Goal: Task Accomplishment & Management: Use online tool/utility

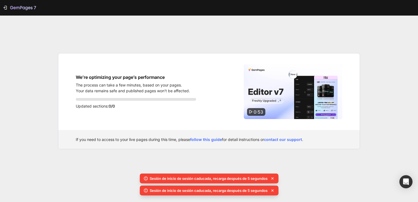
click at [370, 33] on div "7 We’re optimizing your page’s performance The process can take a few minutes, …" at bounding box center [209, 101] width 418 height 202
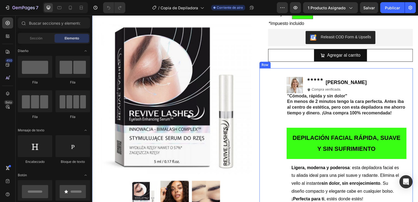
scroll to position [80, 0]
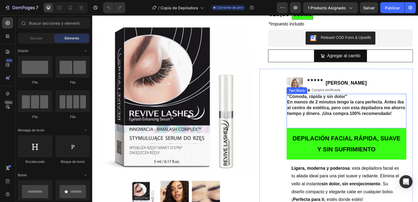
click at [291, 97] on strong ""Cómoda, rápida y sin dolor"" at bounding box center [318, 97] width 60 height 5
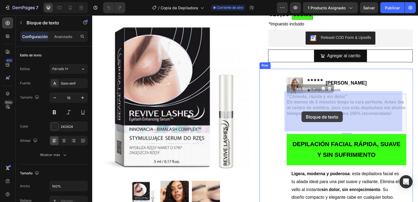
drag, startPoint x: 325, startPoint y: 116, endPoint x: 304, endPoint y: 112, distance: 21.4
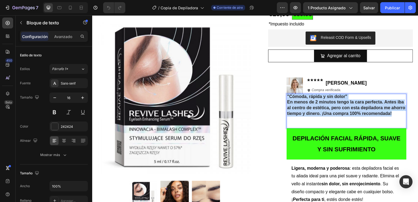
drag, startPoint x: 321, startPoint y: 118, endPoint x: 286, endPoint y: 97, distance: 40.7
click at [288, 97] on div ""Cómoda, rápida y sin dolor" En menos de 2 minutos tengo la cara perfecta. Ante…" at bounding box center [348, 111] width 121 height 35
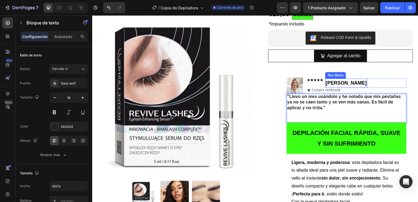
click at [339, 82] on strong "[PERSON_NAME]" at bounding box center [347, 83] width 41 height 5
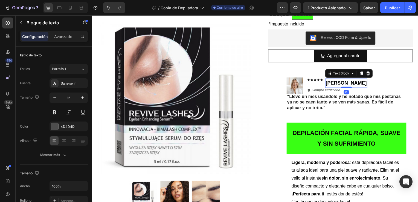
click at [349, 82] on strong "[PERSON_NAME]" at bounding box center [347, 83] width 41 height 5
click at [351, 82] on strong "[PERSON_NAME]" at bounding box center [347, 83] width 41 height 5
click at [330, 82] on p "EStibaliz" at bounding box center [345, 84] width 36 height 8
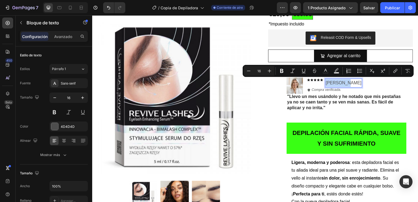
drag, startPoint x: 325, startPoint y: 83, endPoint x: 341, endPoint y: 85, distance: 16.6
click at [341, 85] on div "Estibaliz" at bounding box center [345, 83] width 37 height 9
click at [281, 73] on icon "Barra de herramientas contextual del editor" at bounding box center [281, 71] width 3 height 4
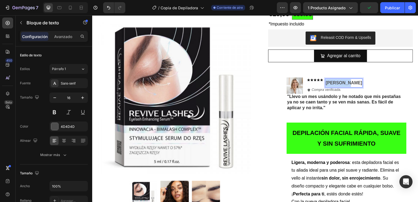
drag, startPoint x: 326, startPoint y: 82, endPoint x: 343, endPoint y: 83, distance: 16.5
click at [343, 83] on strong "Estibaliz" at bounding box center [345, 83] width 37 height 5
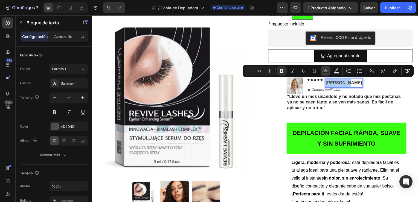
click at [324, 71] on icon "Barra de herramientas contextual del editor" at bounding box center [325, 70] width 5 height 5
type input "4D4D4D"
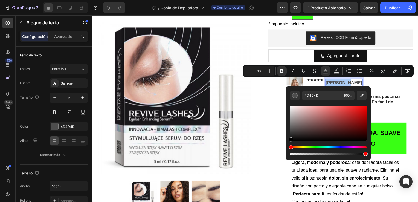
drag, startPoint x: 291, startPoint y: 131, endPoint x: 288, endPoint y: 151, distance: 19.6
click at [288, 151] on div "4D4D4D 100 %" at bounding box center [328, 121] width 85 height 70
type input "000000"
click at [382, 110] on p ""Llevo un mes usándolo y he notado que mis pestañas ya no se caen tanto y se ve…" at bounding box center [348, 105] width 120 height 23
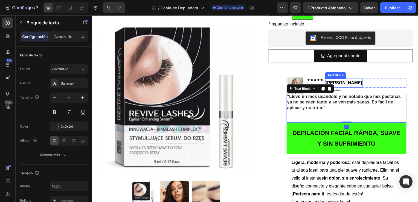
click at [340, 83] on strong "Estibaliz" at bounding box center [345, 83] width 37 height 5
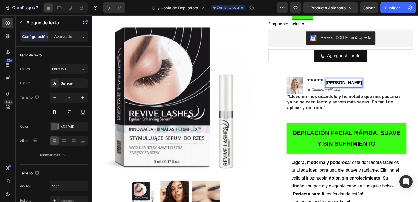
click at [333, 82] on strong "Estibaliz" at bounding box center [345, 83] width 37 height 5
click at [290, 85] on img at bounding box center [296, 86] width 16 height 16
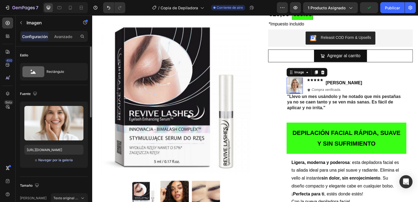
click at [47, 160] on font "Navegar por la galería" at bounding box center [55, 160] width 34 height 5
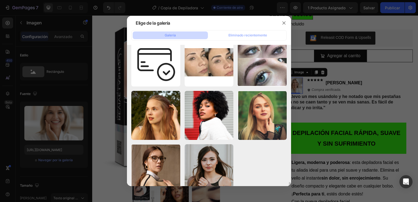
scroll to position [1142, 0]
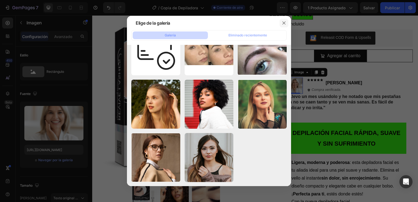
click at [284, 22] on icon "button" at bounding box center [284, 23] width 4 height 4
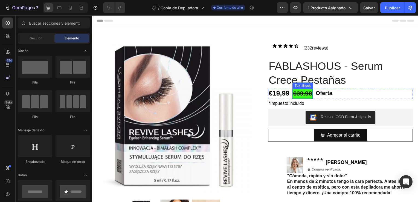
click at [302, 94] on strong "€39.98" at bounding box center [303, 93] width 19 height 7
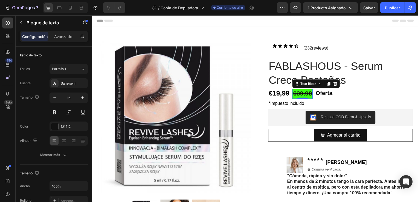
click at [310, 95] on strong "€39.98" at bounding box center [303, 93] width 19 height 7
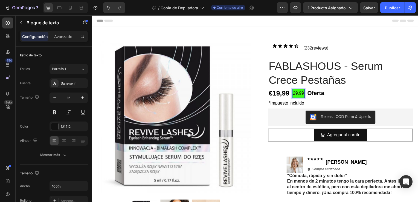
click at [294, 95] on p "29,99" at bounding box center [299, 94] width 11 height 8
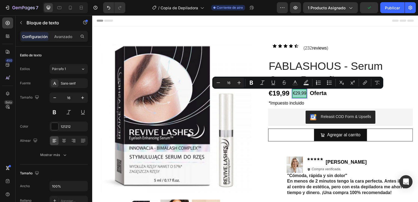
drag, startPoint x: 293, startPoint y: 94, endPoint x: 305, endPoint y: 94, distance: 11.8
click at [305, 94] on p "€29,99" at bounding box center [300, 94] width 13 height 8
click at [250, 83] on icon "Barra de herramientas contextual del editor" at bounding box center [251, 83] width 3 height 4
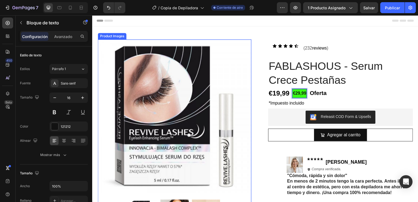
click at [243, 81] on img at bounding box center [175, 117] width 155 height 155
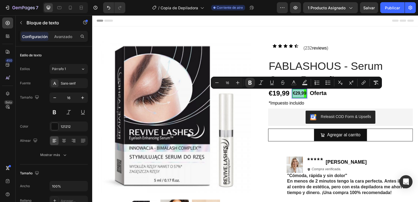
drag, startPoint x: 292, startPoint y: 94, endPoint x: 304, endPoint y: 94, distance: 11.8
click at [304, 94] on strong "€29,99" at bounding box center [300, 93] width 13 height 5
click at [238, 83] on icon "Barra de herramientas contextual del editor" at bounding box center [238, 83] width 4 height 4
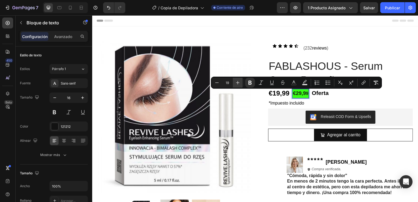
click at [238, 83] on icon "Barra de herramientas contextual del editor" at bounding box center [238, 83] width 4 height 4
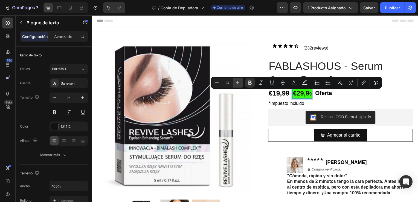
click at [238, 83] on icon "Barra de herramientas contextual del editor" at bounding box center [238, 83] width 4 height 4
type input "27"
click at [313, 94] on strong "9" at bounding box center [314, 95] width 2 height 5
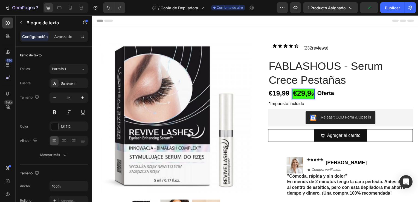
click at [309, 96] on strong "€29,9" at bounding box center [303, 94] width 19 height 8
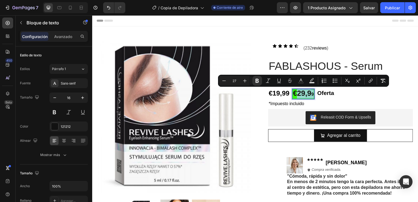
click at [311, 96] on p "€29,9 9" at bounding box center [304, 94] width 21 height 9
click at [313, 96] on strong "9" at bounding box center [314, 95] width 2 height 5
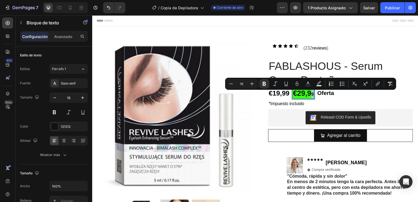
click at [313, 96] on div "€29,9 9" at bounding box center [305, 95] width 22 height 10
click at [255, 86] on button "Plus" at bounding box center [252, 84] width 10 height 10
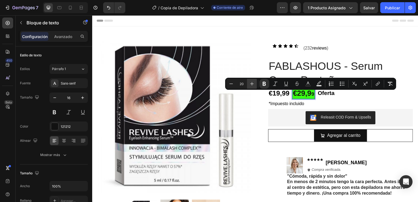
click at [255, 86] on button "Plus" at bounding box center [252, 84] width 10 height 10
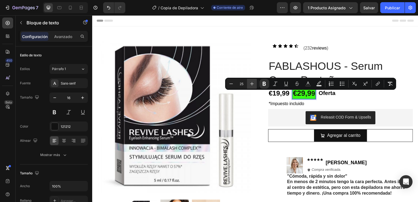
click at [255, 86] on button "Plus" at bounding box center [252, 84] width 10 height 10
type input "27"
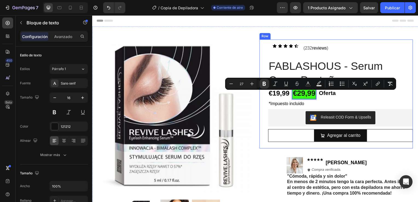
click at [261, 114] on div "Icon Icon Icon Icon Icon Icon List (232 reviews ) Text Block Row Row FABLASHOUS…" at bounding box center [338, 95] width 155 height 110
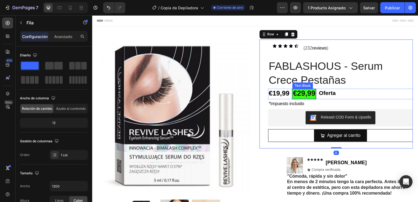
click at [303, 95] on strong "€29,99" at bounding box center [305, 94] width 23 height 8
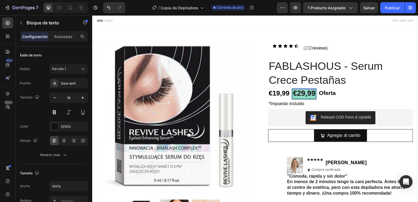
drag, startPoint x: 292, startPoint y: 95, endPoint x: 314, endPoint y: 94, distance: 21.4
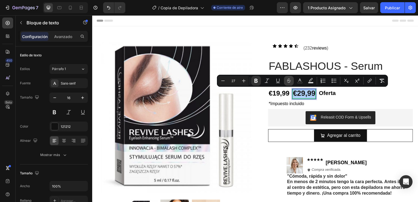
click at [287, 81] on icon "Barra de herramientas contextual del editor" at bounding box center [288, 80] width 5 height 5
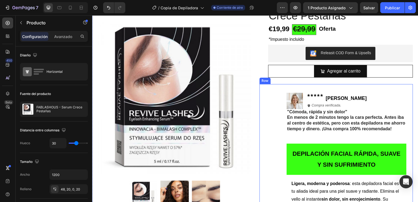
scroll to position [66, 0]
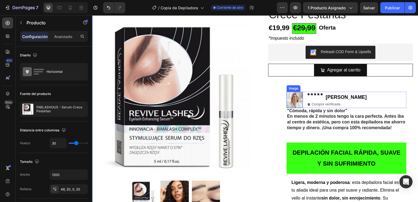
click at [288, 98] on img at bounding box center [296, 101] width 16 height 16
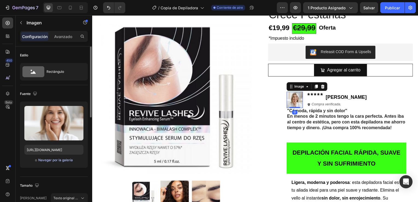
click at [46, 160] on font "Navegar por la galería" at bounding box center [55, 160] width 34 height 5
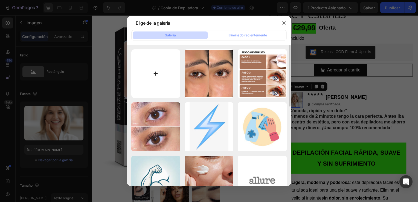
click at [157, 67] on input "file" at bounding box center [155, 73] width 49 height 49
type input "C:\fakepath\èstañas.jpg"
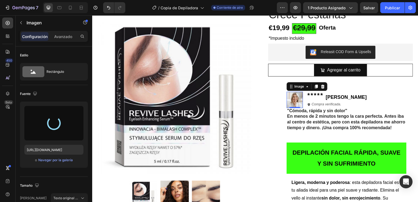
type input "https://cdn.shopify.com/s/files/1/0972/6076/5524/files/gempages_571888415801345…"
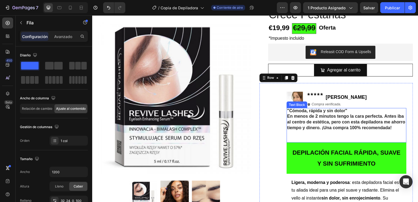
click at [319, 136] on p ""Cómoda, rápida y sin dolor" En menos de 2 minutos tengo la cara perfecta. Ante…" at bounding box center [348, 123] width 120 height 28
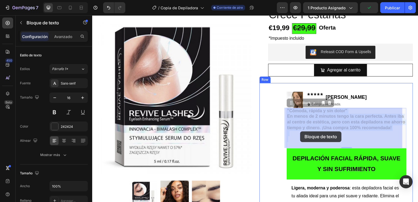
drag, startPoint x: 318, startPoint y: 135, endPoint x: 302, endPoint y: 132, distance: 15.9
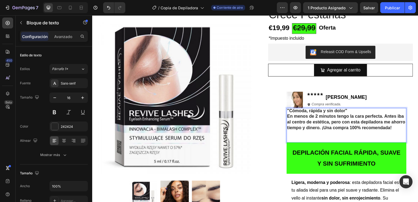
drag, startPoint x: 322, startPoint y: 132, endPoint x: 294, endPoint y: 124, distance: 29.5
drag, startPoint x: 294, startPoint y: 124, endPoint x: 331, endPoint y: 136, distance: 39.3
click at [331, 136] on p ""Cómoda, rápida y sin dolor" En menos de 2 minutos tengo la cara perfecta. Ante…" at bounding box center [348, 123] width 120 height 28
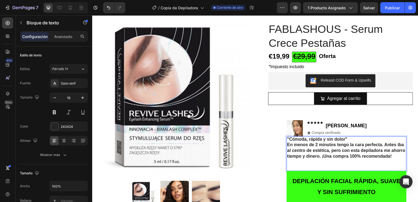
scroll to position [37, 0]
click at [337, 7] on span "1 producto asignado" at bounding box center [327, 8] width 38 height 6
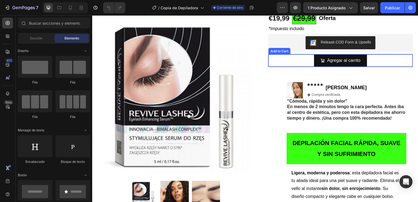
scroll to position [76, 0]
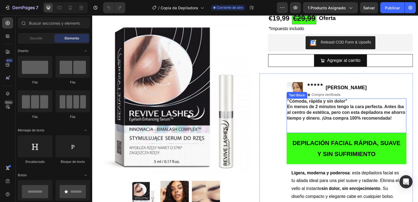
click at [315, 119] on p ""Cómoda, rápida y sin dolor" En menos de 2 minutos tengo la cara perfecta. Ante…" at bounding box center [348, 113] width 120 height 28
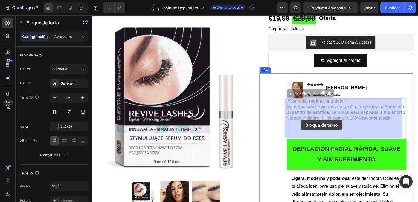
drag, startPoint x: 319, startPoint y: 124, endPoint x: 303, endPoint y: 120, distance: 16.7
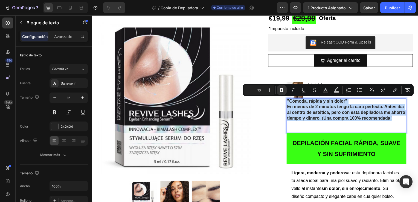
drag, startPoint x: 318, startPoint y: 126, endPoint x: 286, endPoint y: 102, distance: 40.2
click at [288, 102] on p ""Cómoda, rápida y sin dolor" En menos de 2 minutos tengo la cara perfecta. Ante…" at bounding box center [348, 113] width 120 height 28
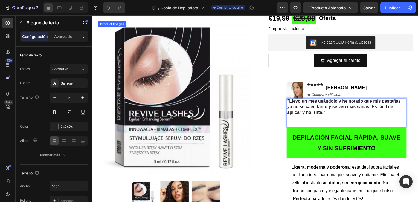
click at [240, 142] on img at bounding box center [175, 98] width 155 height 155
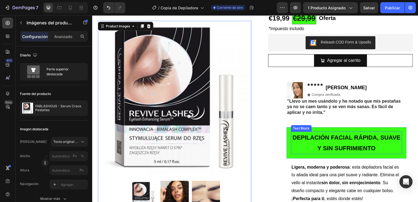
click at [307, 144] on p "DEPILACIÓN FACIAL RÁPIDA, SUAVE Y SIN SUFRIMIENTO" at bounding box center [348, 144] width 111 height 22
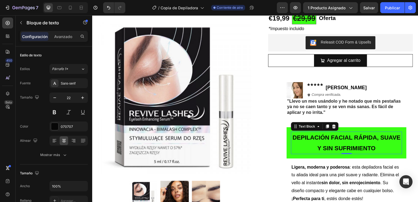
click at [307, 147] on strong "DEPILACIÓN FACIAL RÁPIDA, SUAVE Y SIN SUFRIMIENTO" at bounding box center [348, 144] width 109 height 18
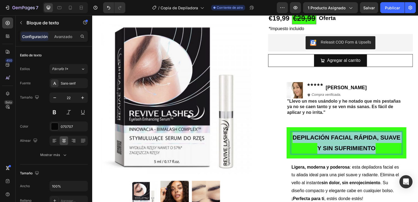
drag, startPoint x: 388, startPoint y: 149, endPoint x: 300, endPoint y: 138, distance: 88.9
click at [300, 138] on p "DEPILACIÓN FACIAL RÁPIDA, SUAVE Y SIN SUFRIMIENTO" at bounding box center [348, 144] width 111 height 22
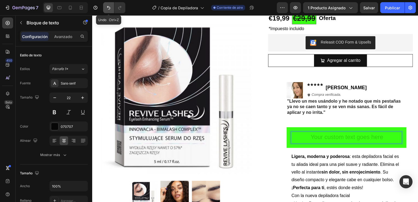
click at [111, 7] on icon "Deshacer/Rehacer" at bounding box center [108, 7] width 5 height 5
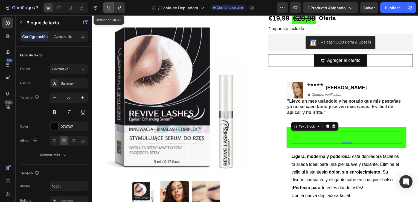
click at [111, 7] on icon "Deshacer/Rehacer" at bounding box center [108, 7] width 5 height 5
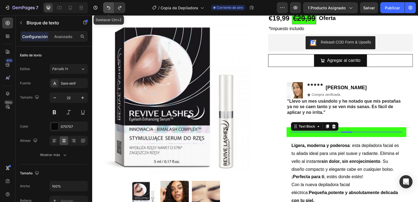
click at [111, 7] on icon "Deshacer/Rehacer" at bounding box center [108, 7] width 5 height 5
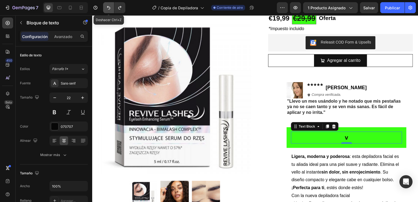
click at [109, 9] on icon "Deshacer/Rehacer" at bounding box center [108, 7] width 5 height 5
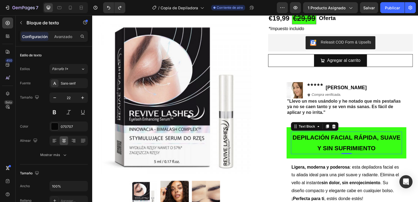
click at [363, 123] on p "Rich Text Editor. Editing area: main" at bounding box center [348, 125] width 120 height 6
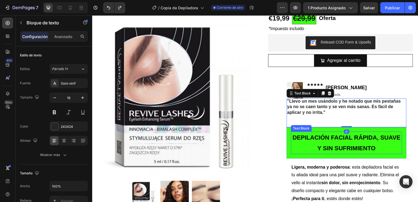
click at [368, 148] on strong "DEPILACIÓN FACIAL RÁPIDA, SUAVE Y SIN SUFRIMIENTO" at bounding box center [348, 144] width 109 height 18
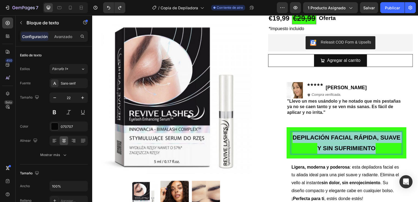
drag, startPoint x: 397, startPoint y: 151, endPoint x: 300, endPoint y: 138, distance: 97.7
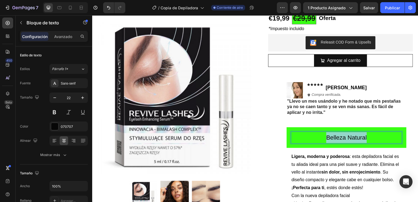
drag, startPoint x: 321, startPoint y: 138, endPoint x: 370, endPoint y: 137, distance: 49.0
click at [370, 137] on p "Belleza Natural" at bounding box center [348, 138] width 111 height 11
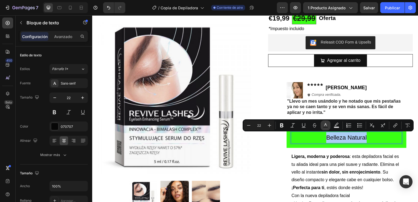
click at [328, 125] on icon "Barra de herramientas contextual del editor" at bounding box center [325, 125] width 5 height 5
type input "070707"
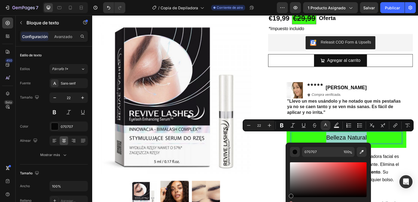
type input "0C0C0C"
click at [290, 195] on div "Barra de herramientas contextual del editor" at bounding box center [291, 196] width 4 height 4
click at [281, 128] on button "Bold" at bounding box center [282, 125] width 10 height 10
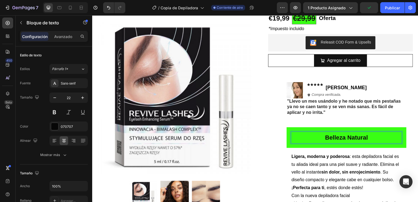
click at [321, 137] on p "Belleza Natural" at bounding box center [348, 138] width 111 height 11
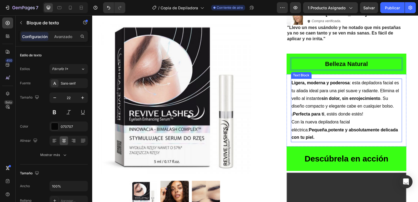
scroll to position [152, 0]
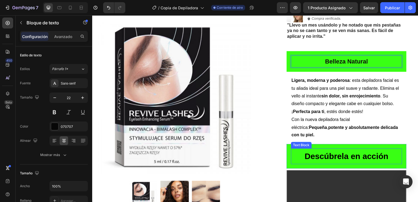
click at [306, 153] on strong "Descúbrela en acción" at bounding box center [348, 157] width 84 height 9
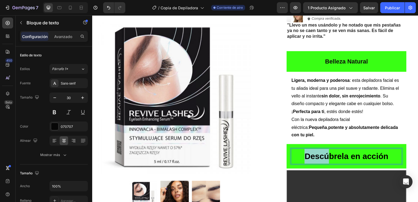
drag, startPoint x: 302, startPoint y: 148, endPoint x: 326, endPoint y: 150, distance: 23.6
click at [326, 150] on p "Descúbrela en acción" at bounding box center [348, 157] width 111 height 15
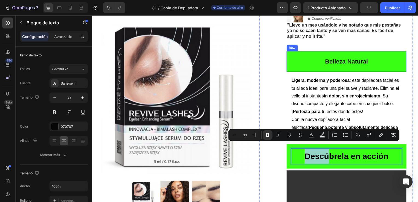
click at [337, 56] on p "Belleza Natural" at bounding box center [348, 61] width 111 height 11
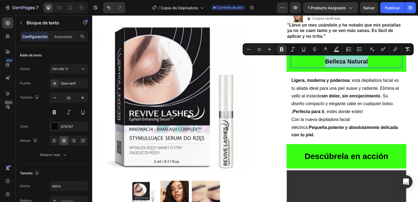
drag, startPoint x: 321, startPoint y: 60, endPoint x: 369, endPoint y: 62, distance: 48.2
click at [270, 49] on icon "Barra de herramientas contextual del editor" at bounding box center [269, 49] width 5 height 5
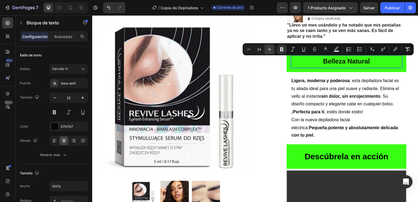
click at [270, 49] on icon "Barra de herramientas contextual del editor" at bounding box center [269, 49] width 5 height 5
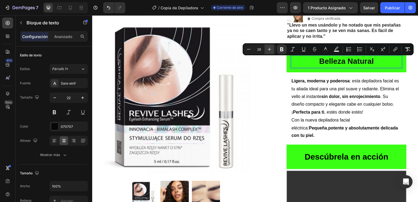
click at [270, 49] on icon "Barra de herramientas contextual del editor" at bounding box center [269, 49] width 5 height 5
type input "30"
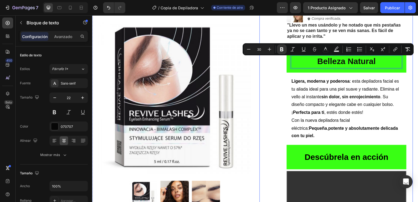
click at [268, 95] on div "Image Icon Icon Icon Icon Icon Icon List Lidia Perez Text Block Row Row Icon Co…" at bounding box center [338, 177] width 155 height 361
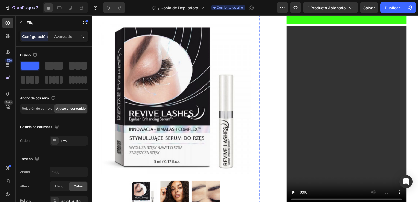
scroll to position [299, 0]
click at [341, 133] on video at bounding box center [348, 116] width 120 height 180
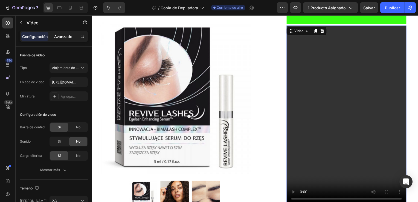
click at [62, 39] on p "Avanzado" at bounding box center [63, 37] width 18 height 6
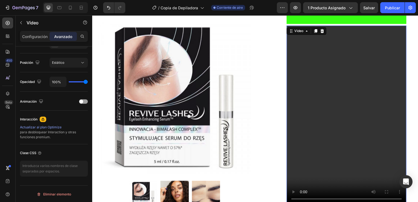
scroll to position [0, 0]
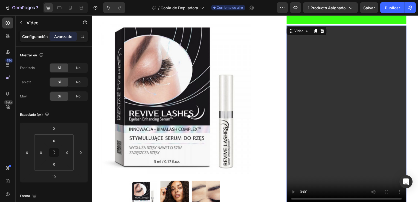
click at [31, 37] on p "Configuración" at bounding box center [34, 37] width 25 height 6
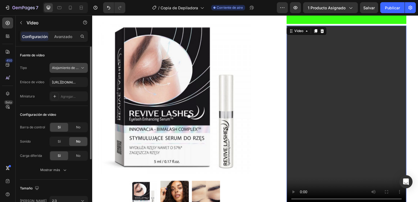
click at [63, 70] on span "Alojamiento de videos" at bounding box center [69, 68] width 34 height 4
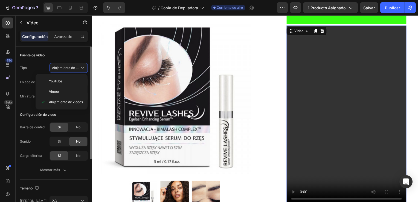
click at [34, 70] on div "Tipo Alojamiento de videos" at bounding box center [54, 68] width 68 height 10
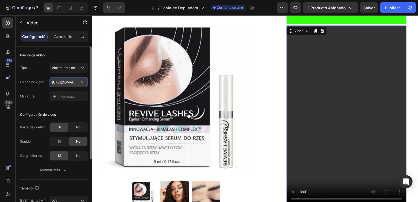
click at [53, 85] on input "https://goods-vod.kwcdn.com/goods-video/83ced1e19c5304ab0f22ebdd41cafab2e231b45…" at bounding box center [69, 82] width 38 height 10
click at [66, 82] on input "text" at bounding box center [69, 82] width 38 height 10
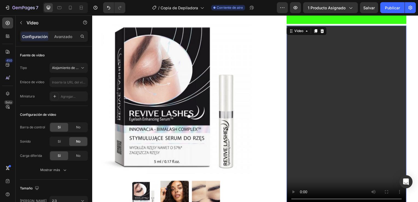
drag, startPoint x: 66, startPoint y: 82, endPoint x: 20, endPoint y: 22, distance: 74.9
click at [20, 22] on icon "button" at bounding box center [21, 23] width 4 height 4
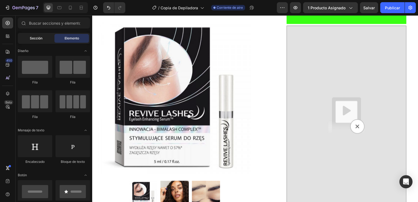
click at [41, 36] on span "Sección" at bounding box center [36, 38] width 13 height 5
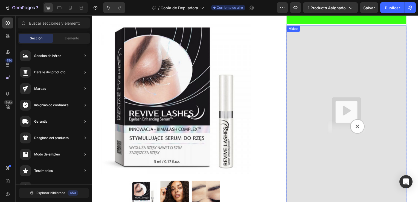
click at [327, 97] on img at bounding box center [348, 116] width 120 height 181
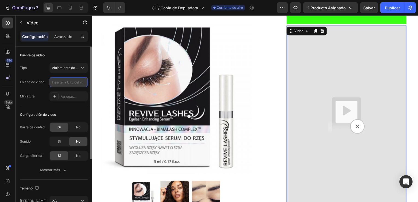
click at [70, 85] on input "text" at bounding box center [69, 82] width 38 height 10
click at [77, 84] on input "text" at bounding box center [69, 82] width 38 height 10
click at [76, 69] on span "Alojamiento de videos" at bounding box center [69, 68] width 34 height 4
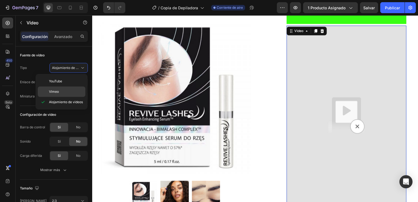
click at [60, 89] on p "Vimeo" at bounding box center [66, 91] width 34 height 5
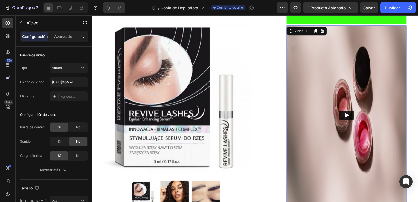
click at [348, 113] on icon "Play" at bounding box center [348, 115] width 5 height 5
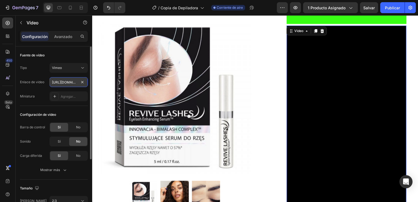
click at [67, 82] on input "https://vimeo.com/1095883398" at bounding box center [69, 82] width 38 height 10
click at [77, 68] on div "Vimeo" at bounding box center [66, 67] width 28 height 5
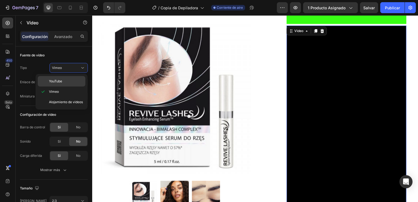
click at [67, 81] on p "YouTube" at bounding box center [66, 81] width 34 height 5
type input "https://www.youtube.com/watch?v=drIt4RH_kyQ"
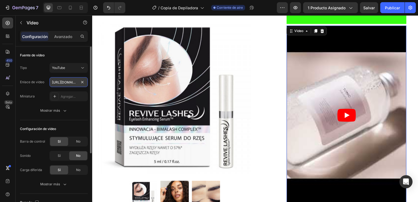
click at [65, 86] on input "https://www.youtube.com/watch?v=drIt4RH_kyQ" at bounding box center [69, 82] width 38 height 10
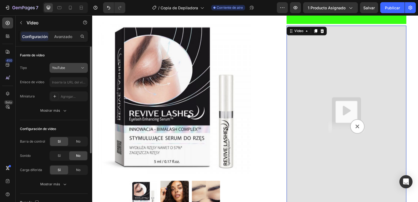
click at [79, 71] on button "YouTube" at bounding box center [69, 68] width 38 height 10
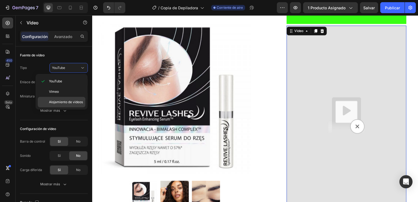
click at [59, 104] on span "Alojamiento de videos" at bounding box center [66, 102] width 34 height 5
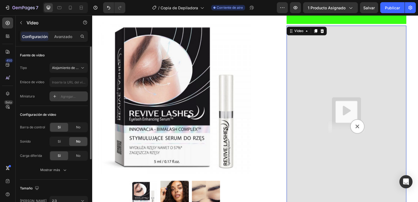
click at [53, 96] on icon at bounding box center [55, 96] width 4 height 4
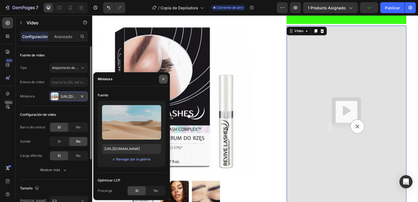
click at [163, 80] on icon "button" at bounding box center [163, 79] width 4 height 4
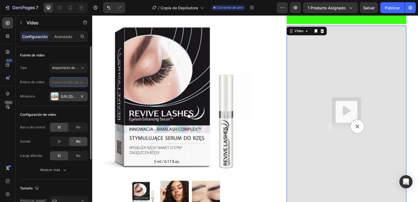
click at [70, 82] on input "text" at bounding box center [69, 82] width 38 height 10
click at [66, 82] on input "text" at bounding box center [69, 82] width 38 height 10
paste input "https://www.tualmacenecom.com/products/fablashous-serum-crece-pestanas"
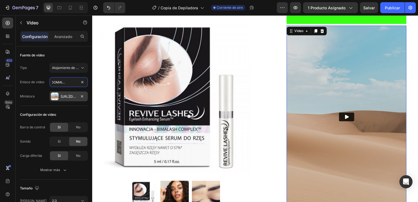
type input "https://www.tualmacenecom.com/products/fablashous-serum-crece-pestanas"
click at [347, 116] on icon "Play" at bounding box center [349, 118] width 4 height 4
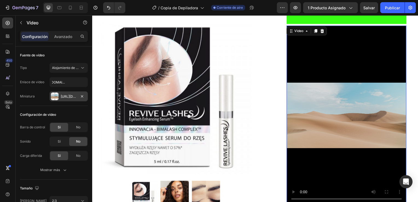
scroll to position [0, 0]
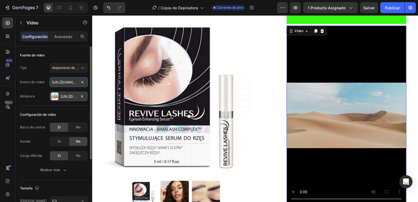
click at [76, 81] on input "https://www.tualmacenecom.com/products/fablashous-serum-crece-pestanas" at bounding box center [69, 82] width 38 height 10
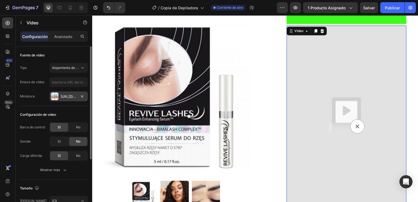
click at [72, 95] on div "Https://ucarecdn.Com/06075225-af9e-460c-8e3c-6be63c0b773a/-/format/auto/" at bounding box center [69, 96] width 16 height 5
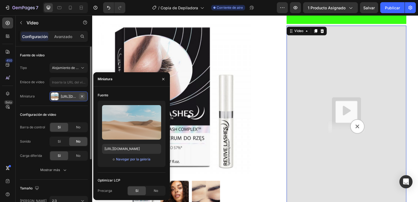
click at [83, 95] on icon "button" at bounding box center [82, 96] width 2 height 2
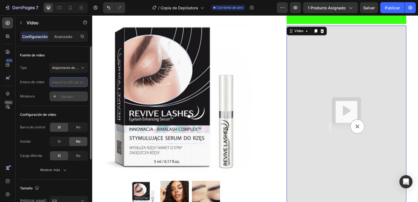
click at [73, 82] on input "text" at bounding box center [69, 82] width 38 height 10
paste input "https://www.tualmacenecom.com/products/fablashous-serum-crece-pestanas"
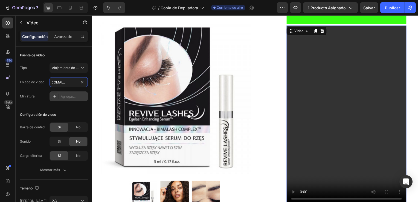
type input "https://www.tualmacenecom.com/products/fablashous-serum-crece-pestanas"
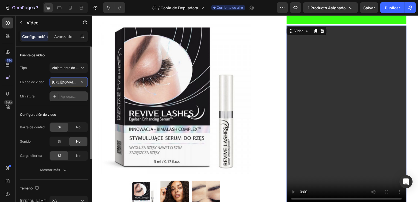
click at [77, 79] on input "https://www.tualmacenecom.com/products/fablashous-serum-crece-pestanas" at bounding box center [69, 82] width 38 height 10
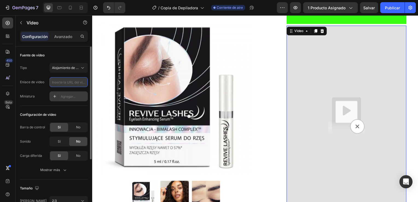
click at [73, 83] on input "text" at bounding box center [69, 82] width 38 height 10
paste input "https://cdn.shopify.com/s/files/1/0545/9420/7917/files/Mi_video7.mp4?v=16515943…"
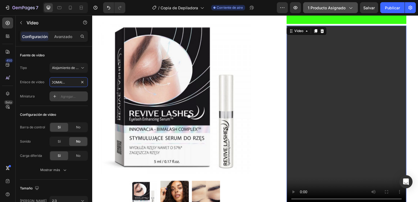
type input "https://cdn.shopify.com/s/files/1/0545/9420/7917/files/Mi_video7.mp4?v=16515943…"
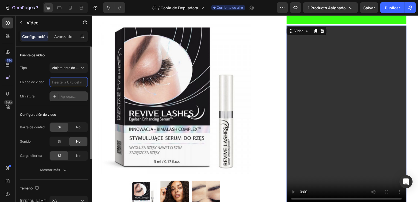
click at [83, 81] on input "text" at bounding box center [69, 82] width 38 height 10
click at [76, 82] on input "text" at bounding box center [69, 82] width 38 height 10
paste input "https://cdn.shopify.com/s/files/1/0545/9420/7917/files/Mi_video7.mp4?v=16515943…"
type input "https://cdn.shopify.com/s/files/1/0545/9420/7917/files/Mi_video7.mp4?v=16515943…"
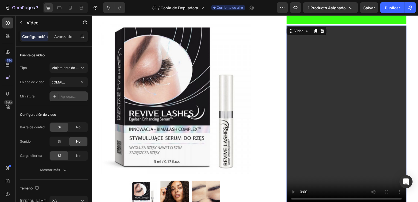
click at [77, 98] on div "Agregar..." at bounding box center [74, 96] width 26 height 5
type input "https://ucarecdn.com/06075225-af9e-460c-8e3c-6be63c0b773a/-/format/auto/"
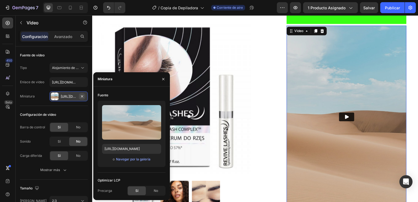
click at [83, 97] on icon "button" at bounding box center [82, 96] width 2 height 2
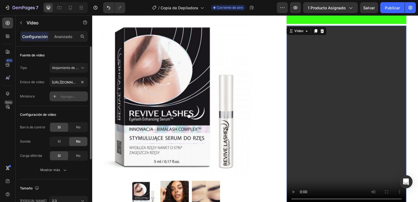
click at [79, 85] on div at bounding box center [82, 82] width 7 height 7
click at [77, 83] on input "https://cdn.shopify.com/s/files/1/0545/9420/7917/files/Mi_video7.mp4?v=16515943…" at bounding box center [69, 82] width 38 height 10
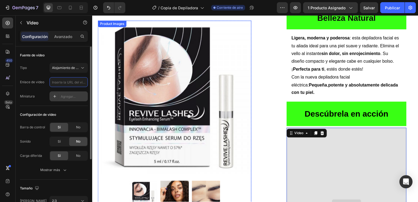
scroll to position [194, 0]
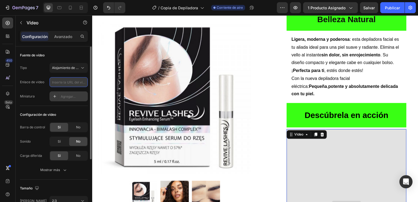
click at [68, 83] on input "text" at bounding box center [69, 82] width 38 height 10
paste input "https://www.youtube.com/watch?v=R-SueR0oC1E"
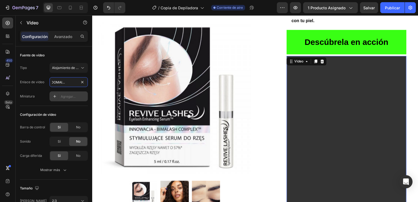
scroll to position [303, 0]
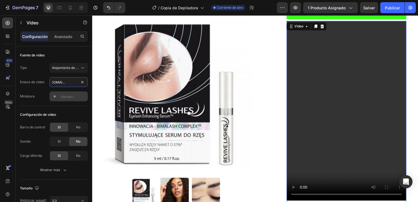
type input "https://www.youtube.com/watch?v=R-SueR0oC1E"
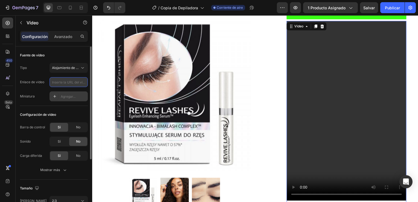
click at [72, 82] on input "text" at bounding box center [69, 82] width 38 height 10
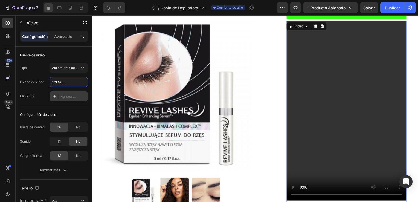
type input "https://youtu.be/R-SueR0oC1E"
click at [70, 98] on div "Agregar..." at bounding box center [74, 96] width 26 height 5
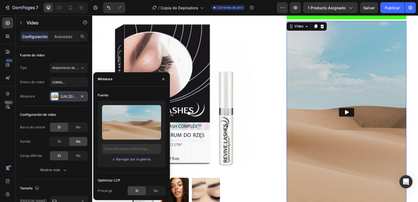
type input "https://ucarecdn.com/06075225-af9e-460c-8e3c-6be63c0b773a/-/format/auto/"
click at [79, 95] on button "button" at bounding box center [82, 96] width 7 height 7
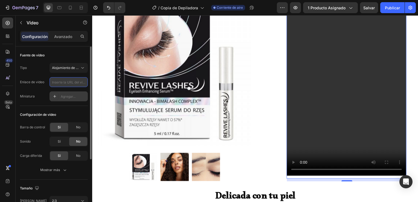
click at [57, 81] on input "text" at bounding box center [69, 82] width 38 height 10
type input "https://youtu.be/R-SueR0oC1E"
click at [81, 71] on button "Alojamiento de videos" at bounding box center [69, 68] width 38 height 10
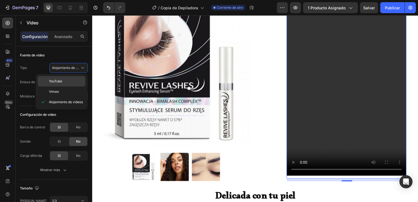
click at [64, 79] on p "YouTube" at bounding box center [66, 81] width 34 height 5
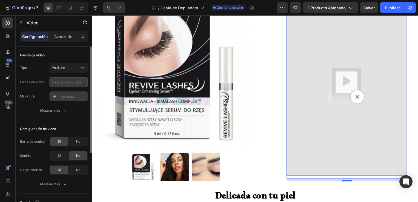
click at [65, 83] on input "text" at bounding box center [69, 82] width 38 height 10
paste input "https://youtu.be/R-SueR0oC1E"
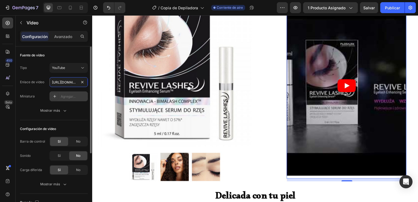
scroll to position [0, 22]
type input "https://youtu.be/R-SueR0oC1E"
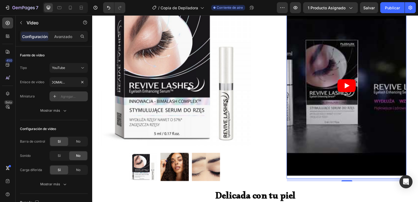
click at [347, 83] on icon "Play" at bounding box center [349, 85] width 5 height 5
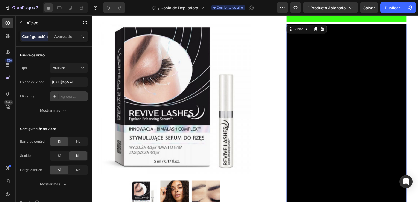
scroll to position [301, 0]
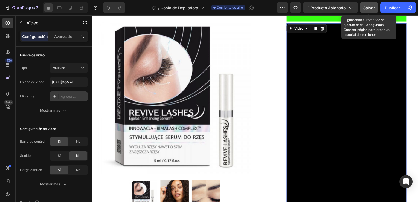
click at [366, 9] on span "Salvar" at bounding box center [368, 7] width 11 height 5
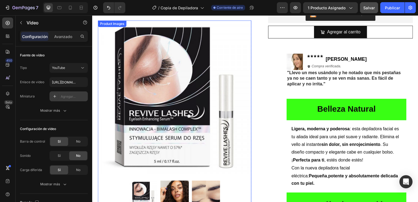
scroll to position [104, 0]
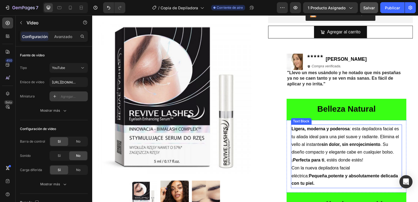
click at [302, 143] on p "Ligera, moderna y poderosa : esta depiladora facial es tu aliada ideal para una…" at bounding box center [348, 145] width 111 height 39
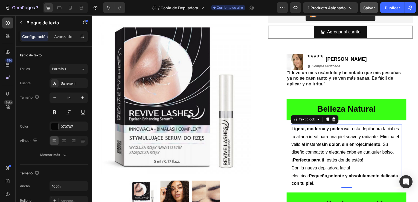
drag, startPoint x: 388, startPoint y: 178, endPoint x: 365, endPoint y: 174, distance: 23.3
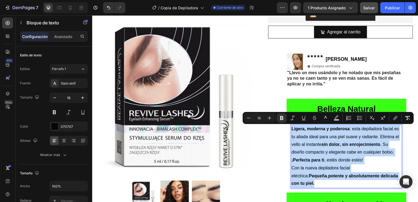
drag, startPoint x: 386, startPoint y: 177, endPoint x: 291, endPoint y: 128, distance: 107.2
click at [292, 128] on div "Ligera, moderna y poderosa : esta depiladora facial es tu aliada ideal para una…" at bounding box center [348, 158] width 112 height 64
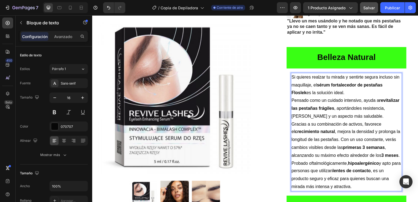
scroll to position [170, 0]
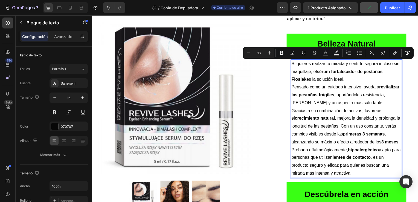
drag, startPoint x: 345, startPoint y: 79, endPoint x: 290, endPoint y: 64, distance: 57.4
click at [292, 64] on div "Si quieres realzar tu mirada y sentirte segura incluso sin maquillaje, el sérum…" at bounding box center [348, 119] width 112 height 119
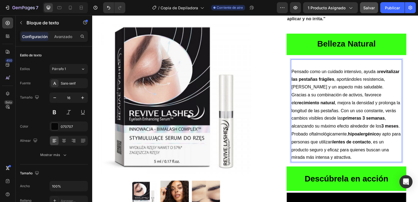
click at [293, 71] on p "Pensado como un cuidado intensivo, ayuda a revitalizar las pestañas frágiles , …" at bounding box center [348, 80] width 111 height 24
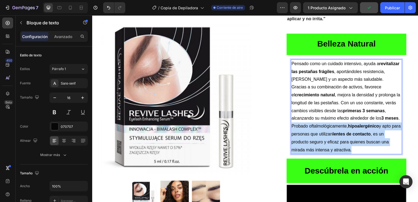
drag, startPoint x: 352, startPoint y: 158, endPoint x: 291, endPoint y: 133, distance: 66.2
click at [293, 133] on p "Probado oftalmológicamente, hipoalergénico y apto para personas que utilizan le…" at bounding box center [348, 138] width 111 height 31
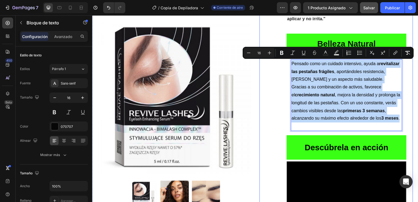
drag, startPoint x: 310, startPoint y: 126, endPoint x: 282, endPoint y: 62, distance: 69.8
click at [282, 62] on div "Image Icon Icon Icon Icon Icon Icon List Lidia Perez Text Block Row Row Icon Co…" at bounding box center [338, 164] width 155 height 369
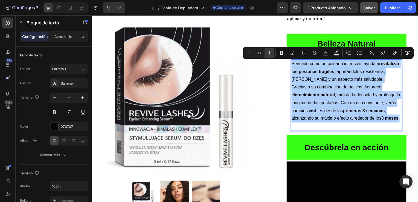
click at [269, 52] on icon "Barra de herramientas contextual del editor" at bounding box center [269, 52] width 5 height 5
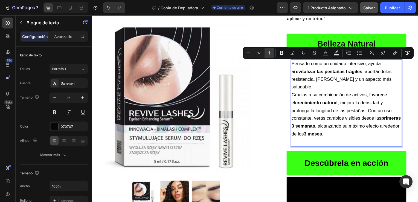
click at [269, 52] on icon "Barra de herramientas contextual del editor" at bounding box center [269, 52] width 5 height 5
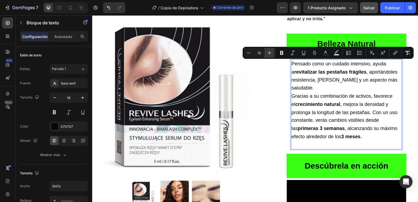
click at [269, 52] on icon "Barra de herramientas contextual del editor" at bounding box center [269, 52] width 5 height 5
type input "19"
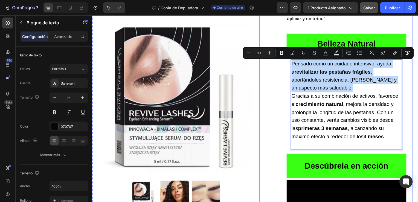
click at [272, 80] on div "Image Icon Icon Icon Icon Icon Icon List Lidia Perez Text Block Row Row Icon Co…" at bounding box center [338, 174] width 155 height 388
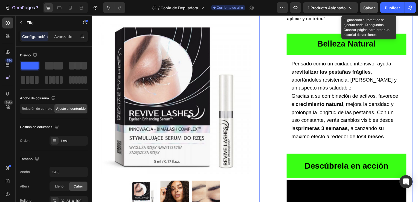
click at [369, 5] on span "Salvar" at bounding box center [368, 7] width 11 height 5
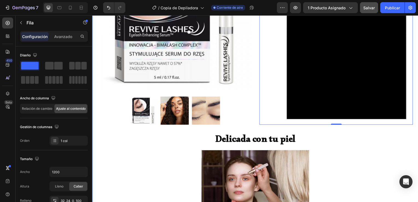
scroll to position [409, 0]
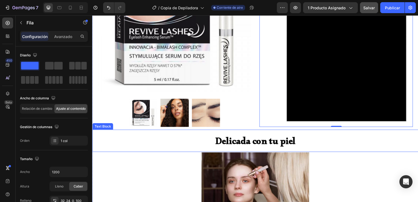
click at [237, 141] on span "Delicada con tu piel" at bounding box center [256, 144] width 81 height 18
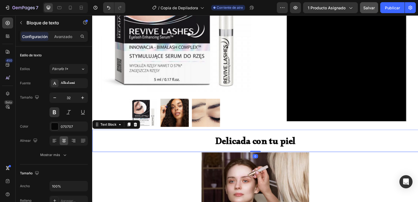
click at [217, 137] on span "Delicada con tu piel" at bounding box center [256, 144] width 81 height 18
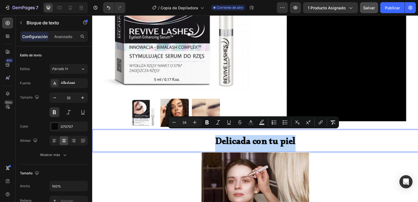
drag, startPoint x: 217, startPoint y: 137, endPoint x: 294, endPoint y: 138, distance: 76.7
click at [294, 138] on span "Delicada con tu piel" at bounding box center [256, 144] width 81 height 18
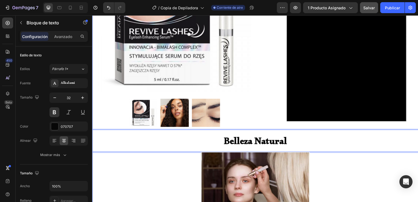
click at [326, 164] on div "Product Images Row Icon Icon Icon Icon Icon Icon List (232 reviews ) Text Block…" at bounding box center [256, 112] width 328 height 991
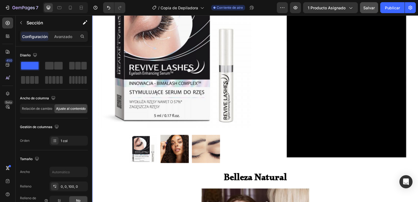
scroll to position [376, 0]
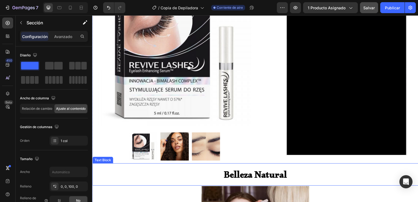
click at [244, 169] on span "Belleza Natural" at bounding box center [257, 178] width 64 height 18
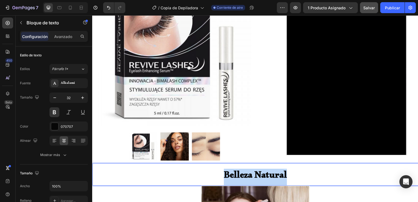
drag, startPoint x: 220, startPoint y: 171, endPoint x: 292, endPoint y: 168, distance: 72.0
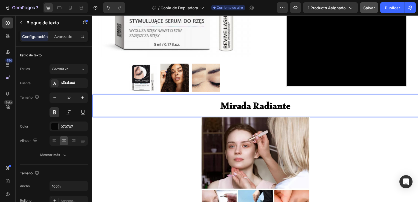
scroll to position [445, 0]
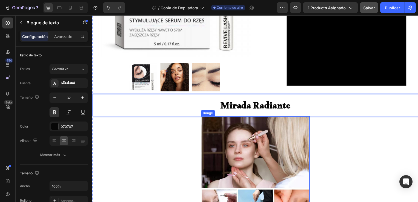
click at [244, 140] on img at bounding box center [256, 171] width 109 height 109
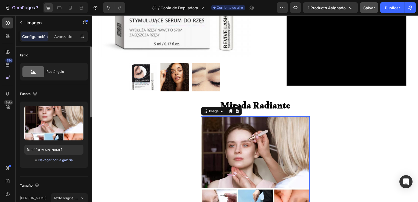
click at [62, 159] on font "Navegar por la galería" at bounding box center [55, 160] width 34 height 5
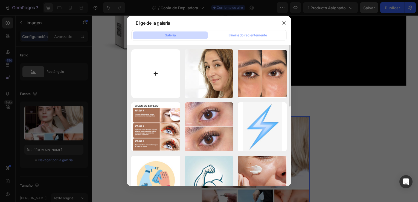
click at [166, 82] on input "file" at bounding box center [155, 73] width 49 height 49
click at [285, 24] on icon "button" at bounding box center [284, 23] width 4 height 4
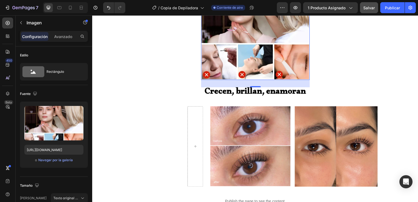
scroll to position [581, 0]
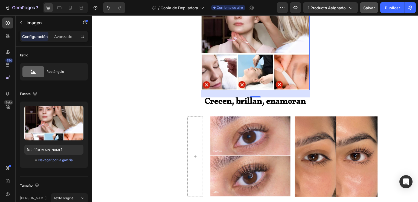
click at [256, 100] on div "27" at bounding box center [257, 102] width 6 height 4
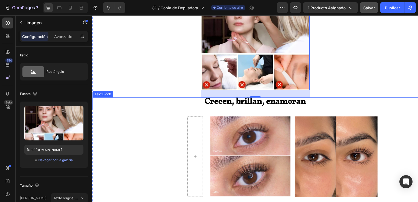
click at [239, 96] on strong "Crecen, brillan, enamoran" at bounding box center [257, 104] width 102 height 16
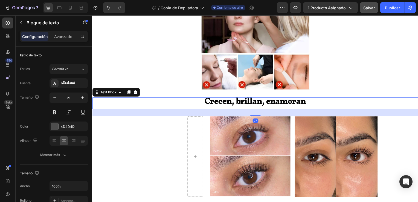
click at [245, 96] on strong "Crecen, brillan, enamoran" at bounding box center [257, 104] width 102 height 16
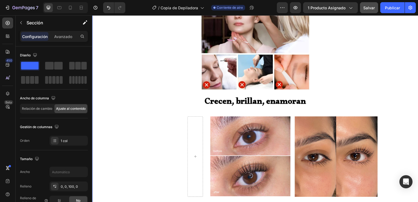
click at [273, 76] on img at bounding box center [256, 35] width 109 height 109
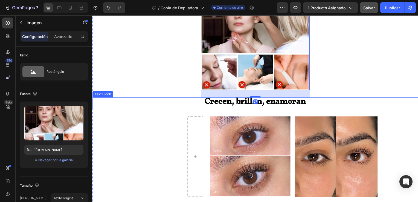
click at [265, 96] on strong "Crecen, brillan, enamoran" at bounding box center [257, 104] width 102 height 16
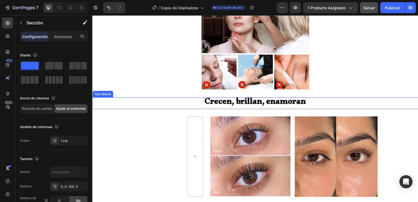
click at [252, 96] on strong "Crecen, brillan, enamoran" at bounding box center [257, 104] width 102 height 16
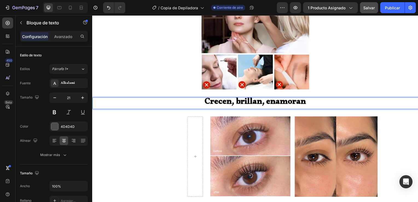
click at [252, 96] on strong "Crecen, brillan, enamoran" at bounding box center [257, 104] width 102 height 16
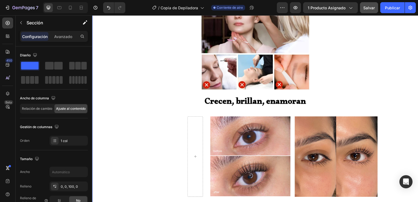
click at [258, 70] on img at bounding box center [256, 35] width 109 height 109
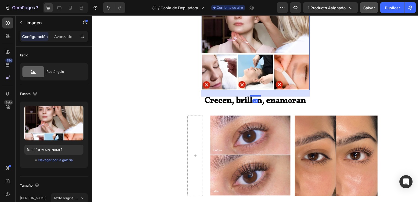
click at [255, 96] on div at bounding box center [256, 97] width 11 height 2
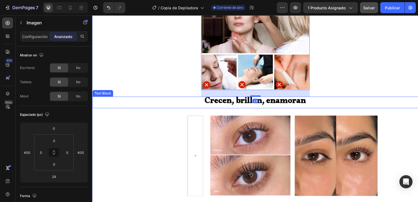
click at [311, 98] on p "Crecen, brillan, enamoran" at bounding box center [256, 103] width 327 height 11
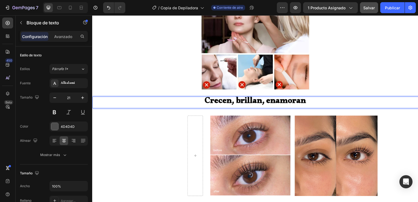
click at [203, 98] on p "Crecen, brillan, enamoran" at bounding box center [256, 103] width 327 height 11
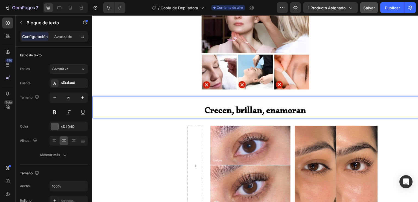
scroll to position [2, 0]
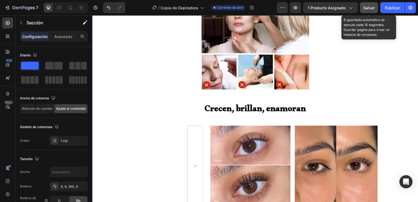
click at [366, 7] on span "Salvar" at bounding box center [368, 7] width 11 height 5
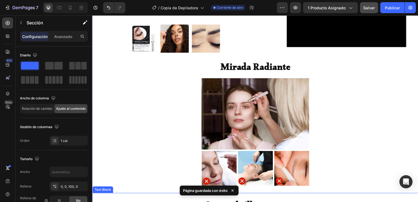
scroll to position [483, 0]
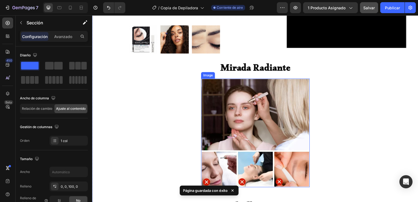
click at [264, 111] on img at bounding box center [256, 133] width 109 height 109
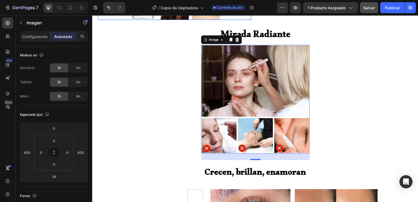
scroll to position [518, 0]
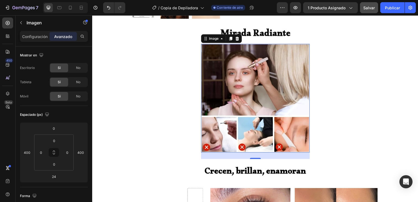
click at [243, 62] on img at bounding box center [256, 98] width 109 height 109
click at [226, 105] on img at bounding box center [256, 98] width 109 height 109
click at [225, 104] on img at bounding box center [256, 98] width 109 height 109
click at [40, 36] on p "Configuración" at bounding box center [34, 37] width 25 height 6
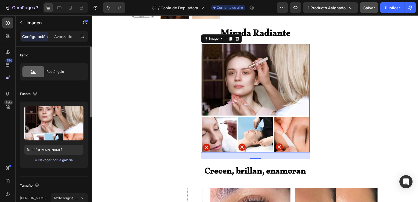
click at [41, 160] on font "Navegar por la galería" at bounding box center [55, 160] width 34 height 5
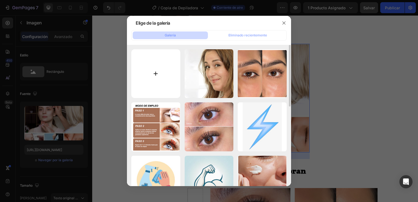
click at [156, 73] on input "file" at bounding box center [155, 73] width 49 height 49
type input "C:\fakepath\Revive Lashes Eyelash Enhancing Serum 5ml1.jpg"
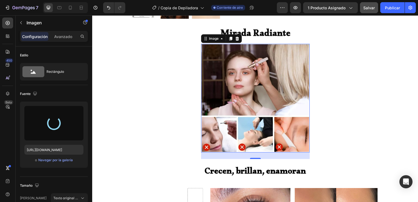
type input "https://cdn.shopify.com/s/files/1/0972/6076/5524/files/gempages_571888415801345…"
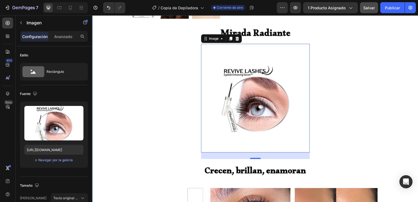
click at [154, 62] on div "Product Images Row Icon Icon Icon Icon Icon Icon List (232 reviews ) Text Block…" at bounding box center [256, 8] width 328 height 1001
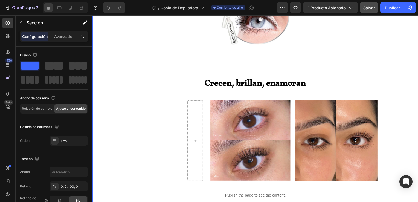
scroll to position [609, 0]
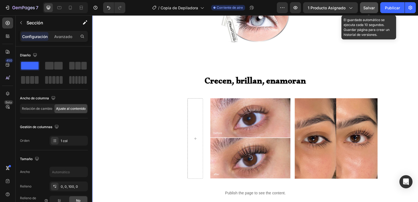
click at [367, 11] on button "Salvar" at bounding box center [369, 7] width 18 height 11
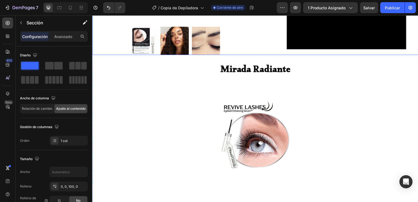
scroll to position [482, 0]
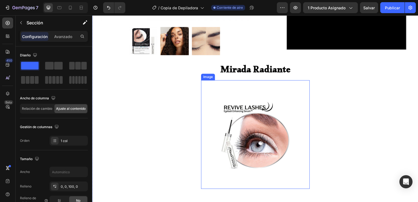
click at [236, 84] on img at bounding box center [256, 135] width 109 height 109
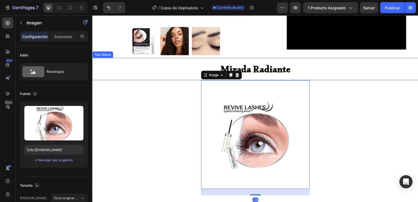
click at [249, 70] on span "Mirada Radiante" at bounding box center [256, 72] width 70 height 18
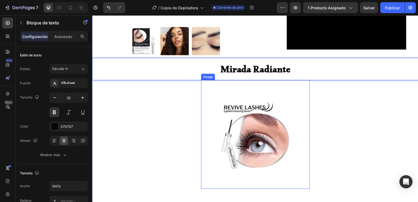
click at [270, 99] on img at bounding box center [256, 135] width 109 height 109
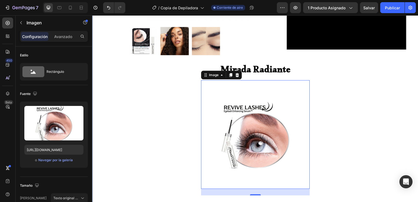
click at [346, 168] on div "Product Images Row Icon Icon Icon Icon Icon Icon List (232 reviews ) Text Block…" at bounding box center [256, 45] width 328 height 1001
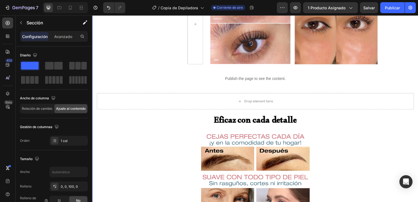
scroll to position [746, 0]
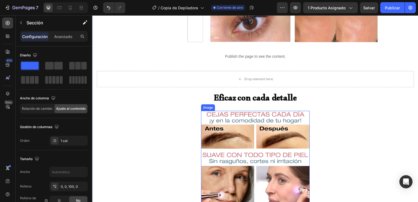
click at [266, 152] on img at bounding box center [256, 164] width 109 height 104
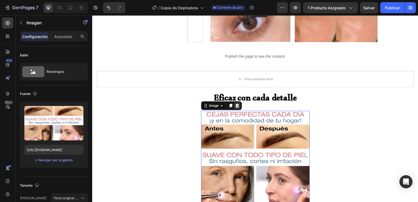
click at [240, 104] on icon at bounding box center [238, 106] width 4 height 4
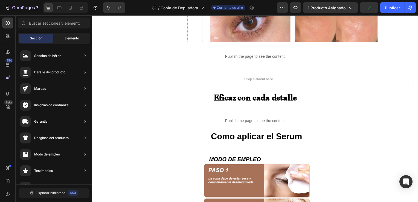
click at [62, 39] on div "Elemento" at bounding box center [71, 38] width 34 height 9
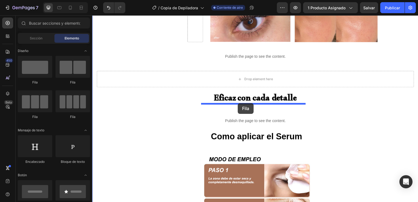
drag, startPoint x: 127, startPoint y: 86, endPoint x: 239, endPoint y: 105, distance: 114.2
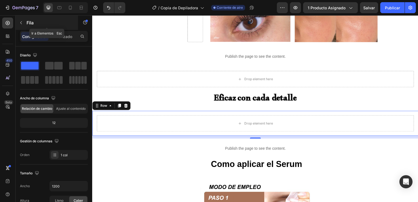
click at [21, 22] on icon "button" at bounding box center [21, 23] width 4 height 4
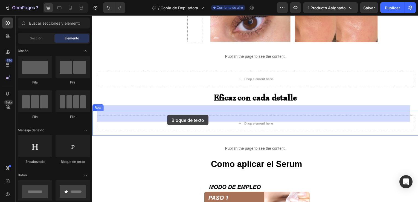
drag, startPoint x: 161, startPoint y: 164, endPoint x: 169, endPoint y: 116, distance: 48.8
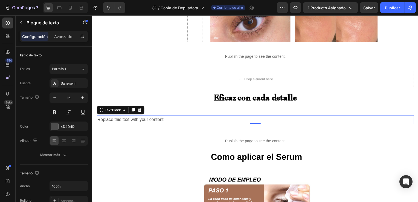
drag, startPoint x: 180, startPoint y: 108, endPoint x: 156, endPoint y: 106, distance: 24.4
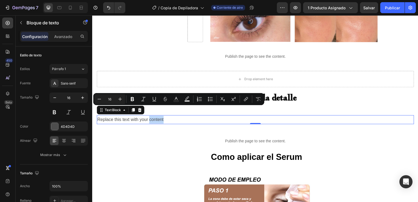
drag, startPoint x: 156, startPoint y: 106, endPoint x: 170, endPoint y: 108, distance: 14.1
click at [170, 117] on p "Replace this text with your content" at bounding box center [256, 121] width 319 height 8
click at [171, 117] on p "Replace this text with your content" at bounding box center [256, 121] width 319 height 8
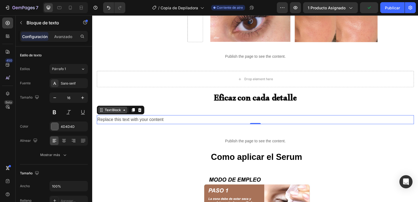
drag, startPoint x: 171, startPoint y: 110, endPoint x: 114, endPoint y: 102, distance: 57.8
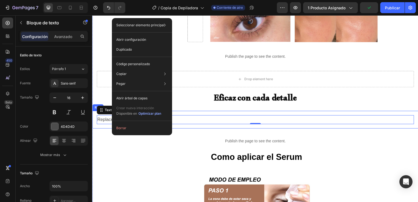
click at [196, 117] on div "Replace this text with your content Text Block 0 Row" at bounding box center [256, 121] width 328 height 18
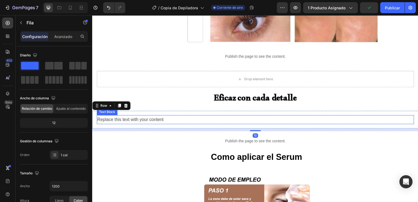
click at [183, 117] on p "Replace this text with your content" at bounding box center [256, 121] width 319 height 8
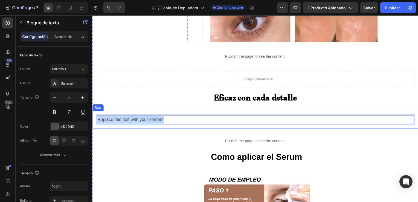
drag, startPoint x: 171, startPoint y: 109, endPoint x: 89, endPoint y: 106, distance: 81.9
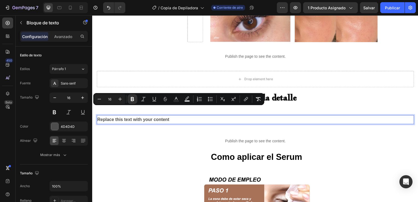
click at [155, 118] on strong "Replace this text with your content" at bounding box center [133, 120] width 73 height 5
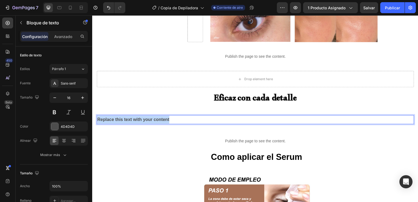
drag, startPoint x: 177, startPoint y: 110, endPoint x: 70, endPoint y: 109, distance: 106.5
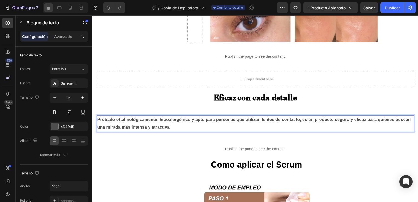
click at [191, 117] on p "Probado oftalmológicamente, hipoalergénico y apto para personas que utilizan le…" at bounding box center [256, 125] width 319 height 16
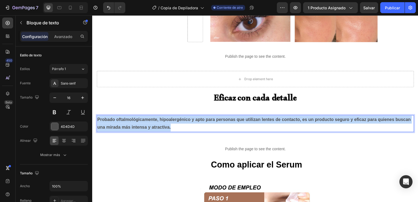
drag, startPoint x: 191, startPoint y: 119, endPoint x: 96, endPoint y: 107, distance: 95.5
click at [96, 112] on div "Probado oftalmológicamente, hipoalergénico y apto para personas que utilizan le…" at bounding box center [256, 125] width 328 height 26
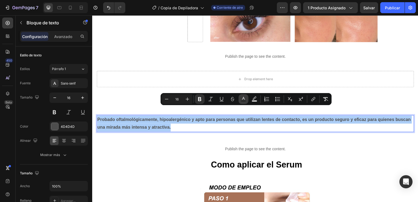
click at [244, 97] on icon "Barra de herramientas contextual del editor" at bounding box center [243, 98] width 5 height 5
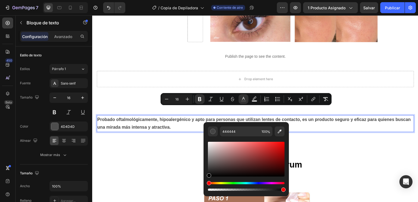
drag, startPoint x: 209, startPoint y: 167, endPoint x: 203, endPoint y: 178, distance: 12.1
click at [204, 178] on div "444444 100 %" at bounding box center [246, 157] width 85 height 70
type input "000000"
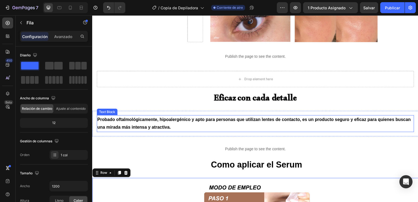
click at [98, 118] on strong "Probado oftalmológicamente, hipoalergénico y apto para personas que utilizan le…" at bounding box center [255, 124] width 316 height 13
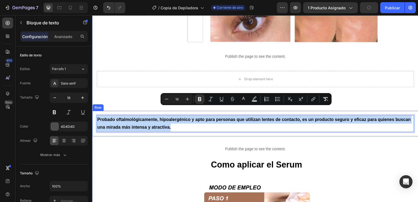
drag, startPoint x: 196, startPoint y: 122, endPoint x: 95, endPoint y: 107, distance: 102.1
click at [95, 112] on div "Probado oftalmológicamente, hipoalergénico y apto para personas que utilizan le…" at bounding box center [256, 125] width 328 height 26
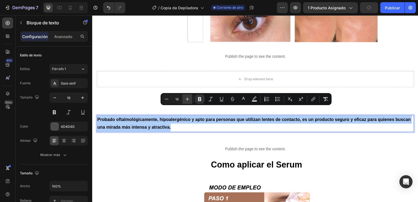
click at [186, 100] on icon "Barra de herramientas contextual del editor" at bounding box center [187, 98] width 5 height 5
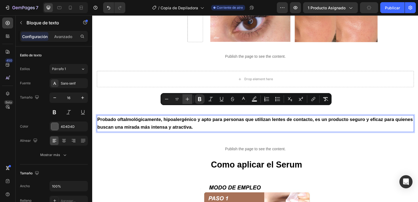
click at [186, 100] on icon "Barra de herramientas contextual del editor" at bounding box center [187, 98] width 5 height 5
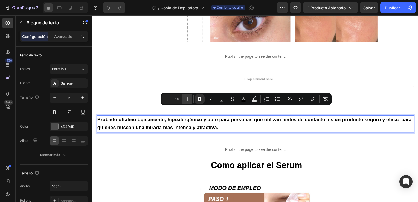
click at [186, 100] on icon "Barra de herramientas contextual del editor" at bounding box center [187, 98] width 5 height 5
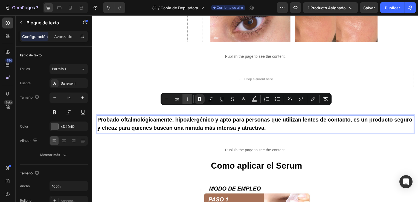
click at [186, 100] on icon "Barra de herramientas contextual del editor" at bounding box center [187, 98] width 5 height 5
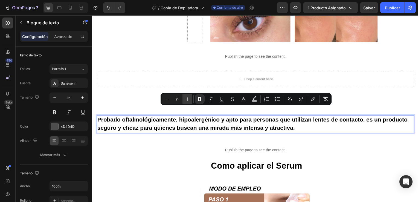
click at [186, 100] on icon "Barra de herramientas contextual del editor" at bounding box center [187, 98] width 5 height 5
type input "22"
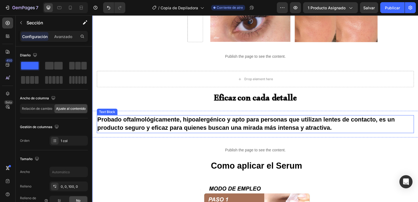
click at [111, 117] on strong "Probado oftalmológicamente, hipoalergénico y apto para personas que utilizan le…" at bounding box center [247, 124] width 300 height 15
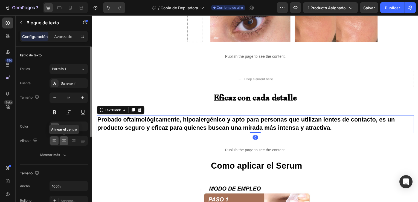
click at [62, 140] on icon at bounding box center [63, 140] width 5 height 5
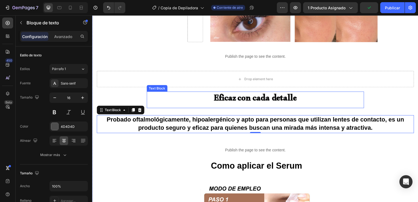
click at [154, 93] on p "Eficaz con cada detalle" at bounding box center [257, 101] width 218 height 16
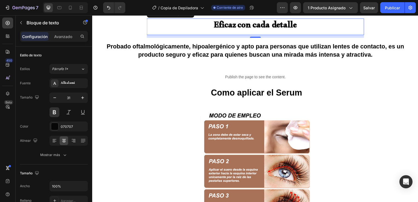
scroll to position [746, 0]
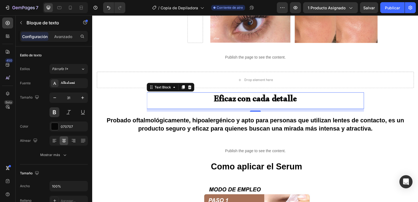
click at [222, 93] on span "Eficaz con cada" at bounding box center [243, 101] width 56 height 16
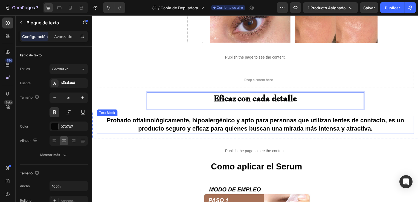
click at [106, 118] on strong "Probado oftalmológicamente, hipoalergénico y apto para personas que utilizan le…" at bounding box center [256, 125] width 300 height 15
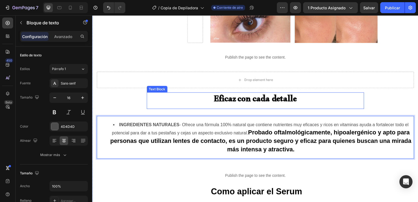
click at [215, 93] on span "Eficaz con cada" at bounding box center [243, 101] width 56 height 16
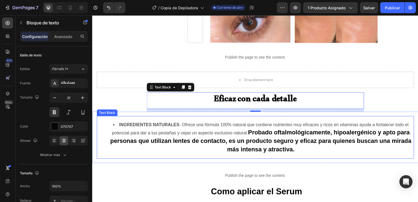
click at [119, 123] on strong "INGREDIENTES NATURALES" at bounding box center [149, 125] width 61 height 5
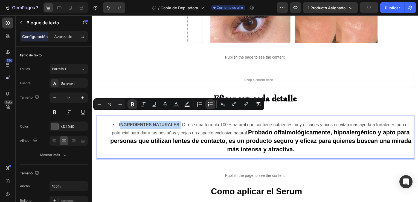
drag, startPoint x: 117, startPoint y: 114, endPoint x: 178, endPoint y: 112, distance: 60.8
click at [178, 122] on li "INGREDIENTES NATURALES - Ofrece una fórmula 100% natural que contiene nutriente…" at bounding box center [262, 138] width 308 height 33
copy li "NGREDIENTES NATURALES"
click at [221, 93] on span "Eficaz con cada" at bounding box center [243, 101] width 56 height 16
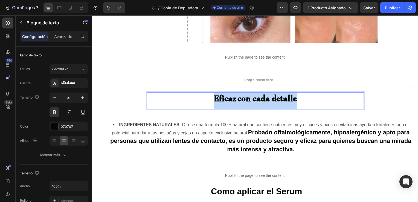
drag, startPoint x: 207, startPoint y: 91, endPoint x: 303, endPoint y: 91, distance: 96.3
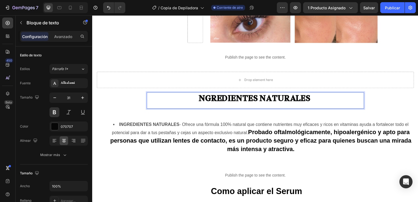
click at [194, 94] on p "NGREDIENTES NATURALES" at bounding box center [257, 101] width 218 height 15
click at [318, 94] on p "INGREDIENTES NATURALES" at bounding box center [257, 101] width 218 height 15
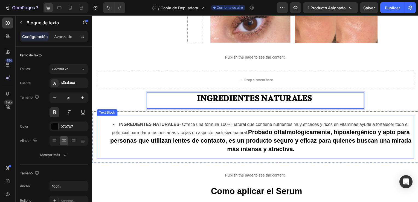
click at [180, 122] on li "INGREDIENTES NATURALES - Ofrece una fórmula 100% natural que contiene nutriente…" at bounding box center [262, 138] width 308 height 33
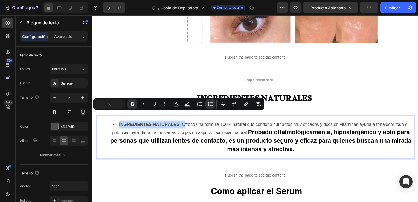
drag, startPoint x: 182, startPoint y: 116, endPoint x: 116, endPoint y: 114, distance: 66.3
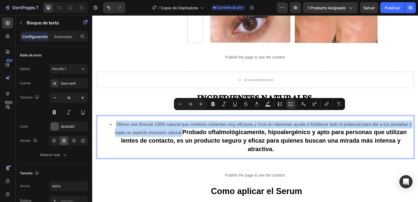
drag, startPoint x: 182, startPoint y: 124, endPoint x: 110, endPoint y: 116, distance: 72.2
click at [110, 122] on li "Ofrece una fórmula 100% natural que contiene nutrientes muy eficaces y ricos en…" at bounding box center [262, 138] width 308 height 33
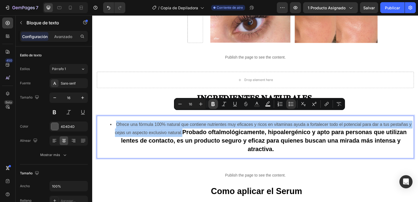
click at [212, 104] on icon "Barra de herramientas contextual del editor" at bounding box center [213, 104] width 3 height 4
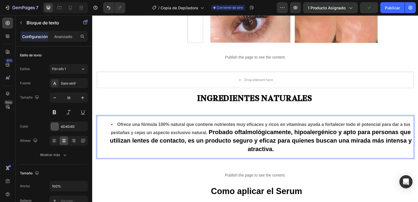
click at [215, 130] on strong "Probado oftalmológicamente, hipoalergénico y apto para personas que utilizan le…" at bounding box center [262, 142] width 304 height 24
drag, startPoint x: 208, startPoint y: 122, endPoint x: 229, endPoint y: 120, distance: 21.8
click at [229, 130] on strong "Probado oftalmológicamente, hipoalergénico y apto para personas que utilizan le…" at bounding box center [262, 142] width 304 height 24
click at [234, 130] on strong "Probado oftalmológicamente, hipoalergénico y apto para personas que utilizan le…" at bounding box center [262, 142] width 304 height 24
drag, startPoint x: 234, startPoint y: 123, endPoint x: 209, endPoint y: 124, distance: 25.2
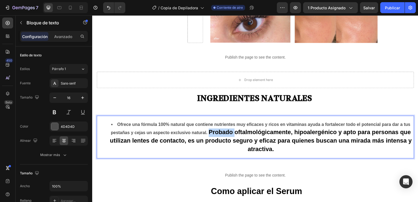
click at [209, 130] on strong "Probado oftalmológicamente, hipoalergénico y apto para personas que utilizan le…" at bounding box center [262, 142] width 304 height 24
drag, startPoint x: 245, startPoint y: 127, endPoint x: 213, endPoint y: 123, distance: 32.2
click at [213, 123] on li "Ofrece una fórmula 100% natural que contiene nutrientes muy eficaces y ricos en…" at bounding box center [262, 138] width 308 height 33
click at [293, 143] on li "Ofrece una fórmula 100% natural que contiene nutrientes muy eficaces y ricos en…" at bounding box center [262, 138] width 308 height 33
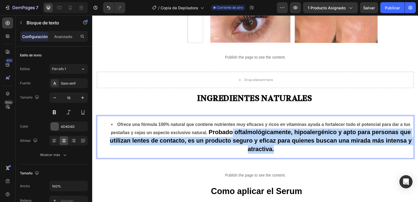
drag, startPoint x: 279, startPoint y: 141, endPoint x: 232, endPoint y: 126, distance: 49.6
click at [232, 126] on li "Ofrece una fórmula 100% natural que contiene nutrientes muy eficaces y ricos en…" at bounding box center [262, 138] width 308 height 33
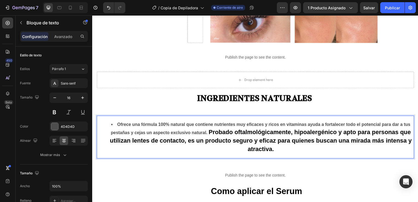
click at [198, 123] on strong "Ofrece una fórmula 100% natural que contiene nutrientes muy eficaces y ricos en…" at bounding box center [262, 129] width 302 height 13
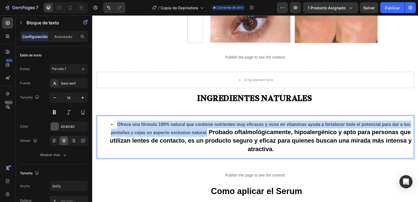
drag, startPoint x: 206, startPoint y: 123, endPoint x: 103, endPoint y: 111, distance: 103.9
click at [103, 117] on div "Ofrece una fórmula 100% natural que contiene nutrientes muy eficaces y ricos en…" at bounding box center [257, 138] width 320 height 43
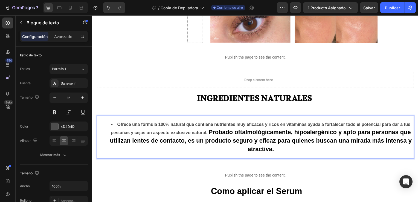
click at [206, 122] on li "Ofrece una fórmula 100% natural que contiene nutrientes muy eficaces y ricos en…" at bounding box center [262, 138] width 308 height 33
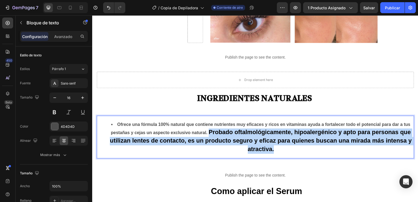
drag, startPoint x: 207, startPoint y: 122, endPoint x: 283, endPoint y: 138, distance: 77.7
click at [283, 138] on li "Ofrece una fórmula 100% natural que contiene nutrientes muy eficaces y ricos en…" at bounding box center [262, 138] width 308 height 33
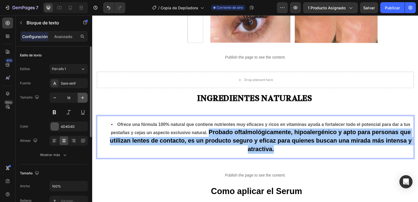
click at [80, 98] on icon "button" at bounding box center [82, 97] width 5 height 5
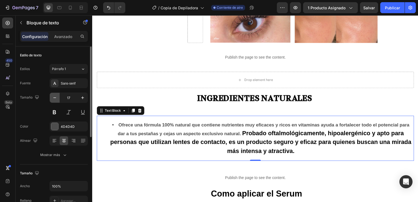
click at [52, 99] on icon "button" at bounding box center [54, 97] width 5 height 5
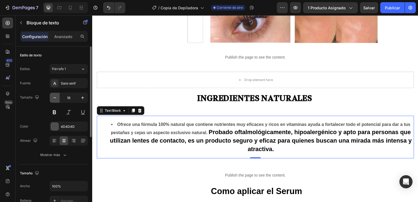
click at [52, 99] on icon "button" at bounding box center [54, 97] width 5 height 5
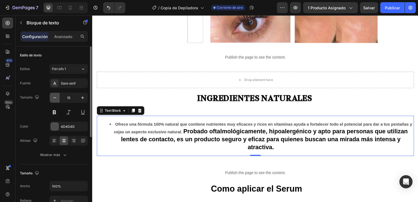
click at [52, 99] on icon "button" at bounding box center [54, 97] width 5 height 5
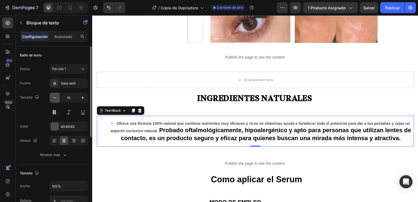
type input "14"
click at [156, 122] on strong "Ofrece una fórmula 100% natural que contiene nutrientes muy eficaces y ricos en…" at bounding box center [262, 128] width 302 height 12
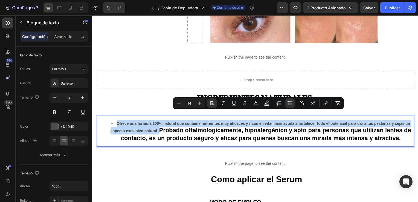
drag, startPoint x: 157, startPoint y: 121, endPoint x: 110, endPoint y: 111, distance: 48.4
click at [110, 121] on li "Ofrece una fórmula 100% natural que contiene nutrientes muy eficaces y ricos en…" at bounding box center [262, 132] width 308 height 22
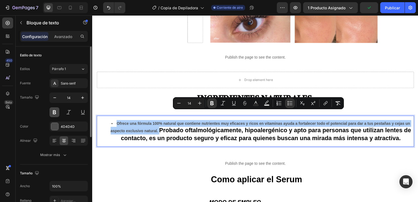
click at [51, 112] on button at bounding box center [55, 112] width 10 height 10
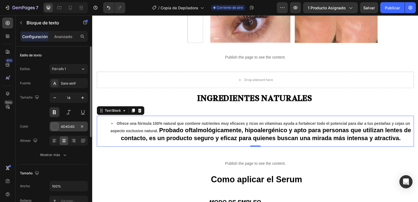
click at [56, 124] on div at bounding box center [54, 126] width 7 height 7
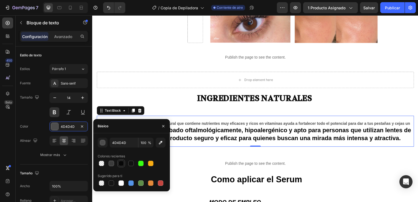
click at [123, 163] on div at bounding box center [121, 163] width 5 height 5
type input "070707"
click at [202, 117] on div "Ofrece una fórmula 100% natural que contiene nutrientes muy eficaces y ricos en…" at bounding box center [257, 132] width 320 height 31
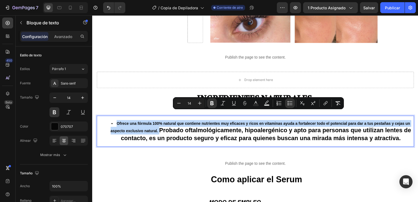
drag, startPoint x: 157, startPoint y: 123, endPoint x: 116, endPoint y: 116, distance: 42.2
click at [116, 121] on li "Ofrece una fórmula 100% natural que contiene nutrientes muy eficaces y ricos en…" at bounding box center [262, 132] width 308 height 22
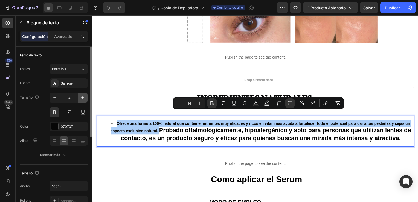
click at [82, 96] on icon "button" at bounding box center [82, 97] width 5 height 5
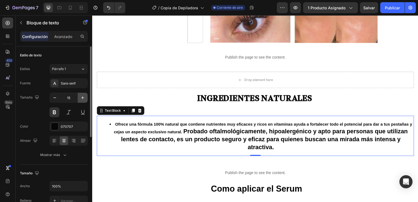
click at [82, 96] on icon "button" at bounding box center [82, 97] width 5 height 5
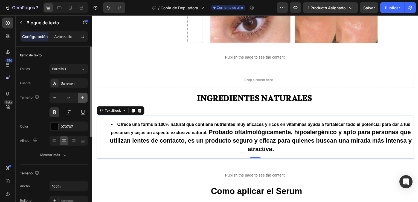
click at [82, 96] on icon "button" at bounding box center [82, 97] width 5 height 5
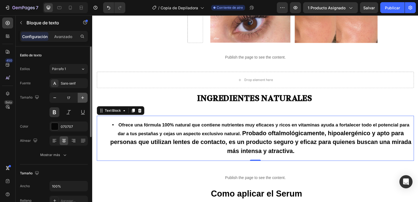
click at [82, 96] on icon "button" at bounding box center [82, 97] width 5 height 5
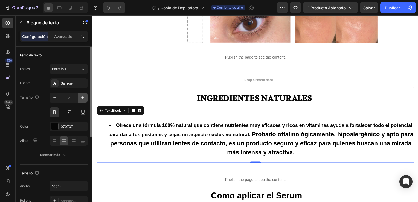
click at [82, 96] on icon "button" at bounding box center [82, 97] width 5 height 5
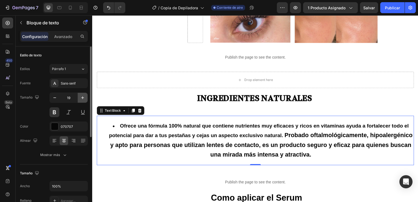
click at [82, 96] on icon "button" at bounding box center [82, 97] width 5 height 5
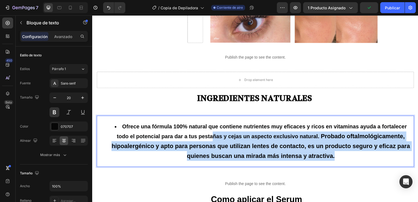
drag, startPoint x: 342, startPoint y: 152, endPoint x: 209, endPoint y: 129, distance: 134.9
click at [209, 129] on li "Ofrece una fórmula 100% natural que contiene nutrientes muy eficaces y ricos en…" at bounding box center [262, 142] width 308 height 39
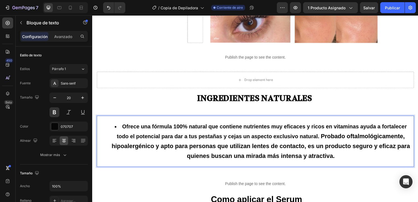
drag, startPoint x: 209, startPoint y: 129, endPoint x: 149, endPoint y: 118, distance: 61.4
click at [149, 125] on strong "Ofrece una fórmula 100% natural que contiene nutrientes muy eficaces y ricos en…" at bounding box center [263, 133] width 292 height 16
click at [324, 145] on strong "Probado oftalmológicamente, hipoalergénico y apto para personas que utilizan le…" at bounding box center [261, 147] width 301 height 27
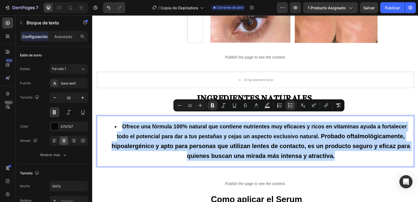
drag, startPoint x: 336, startPoint y: 149, endPoint x: 110, endPoint y: 115, distance: 228.9
click at [110, 123] on li "Ofrece una fórmula 100% natural que contiene nutrientes muy eficaces y ricos en…" at bounding box center [262, 142] width 308 height 39
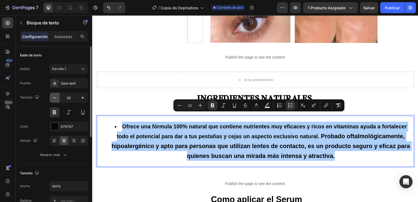
click at [54, 98] on icon "button" at bounding box center [54, 97] width 5 height 5
type input "19"
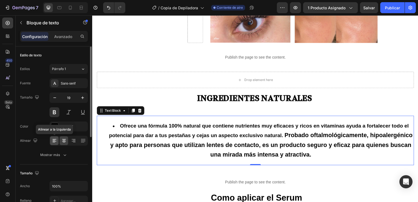
click at [55, 142] on icon at bounding box center [54, 140] width 5 height 5
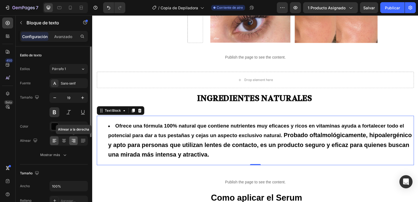
click at [73, 142] on icon at bounding box center [73, 140] width 5 height 5
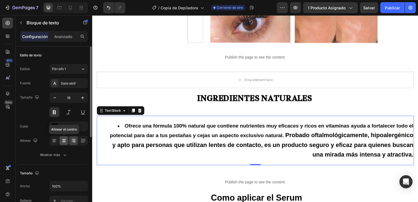
click at [64, 142] on icon at bounding box center [63, 140] width 5 height 5
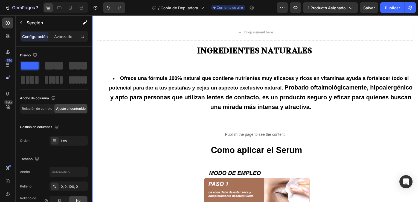
scroll to position [793, 0]
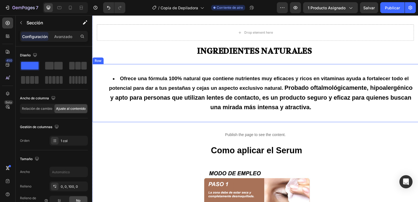
click at [209, 104] on div "Ofrece una fórmula 100% natural que contiene nutrientes muy eficaces y ricos en…" at bounding box center [257, 94] width 320 height 50
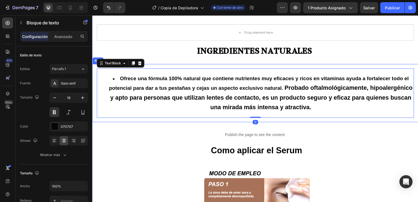
click at [230, 129] on div "Publish the page to see the content." at bounding box center [256, 136] width 109 height 15
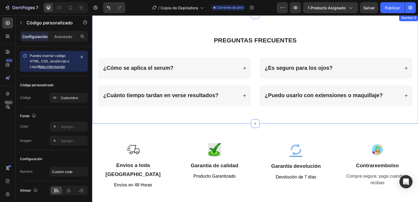
scroll to position [1169, 0]
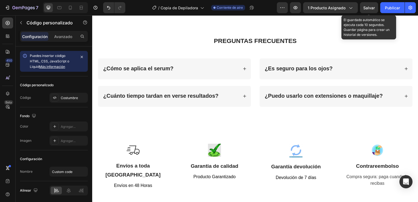
click at [368, 5] on div "Salvar" at bounding box center [368, 8] width 11 height 6
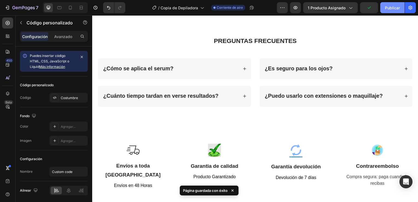
click at [393, 11] on button "Publicar" at bounding box center [392, 7] width 24 height 11
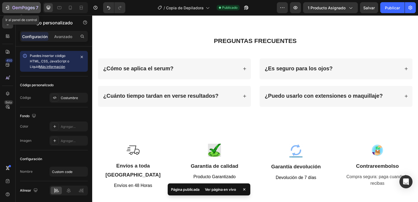
click at [8, 10] on icon "button" at bounding box center [7, 7] width 5 height 5
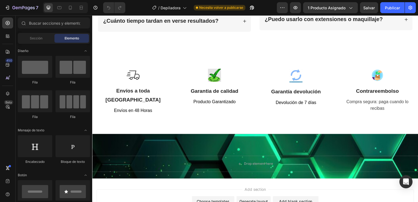
scroll to position [1565, 0]
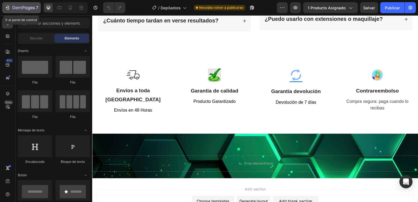
click at [5, 4] on button "7" at bounding box center [21, 7] width 39 height 11
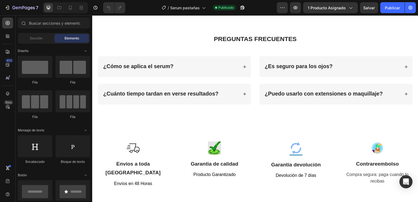
scroll to position [1180, 0]
click at [28, 37] on div "Sección" at bounding box center [36, 38] width 34 height 9
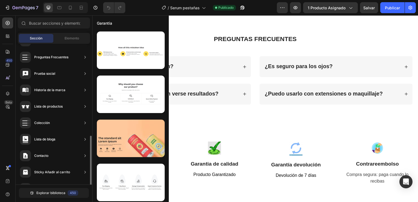
scroll to position [177, 0]
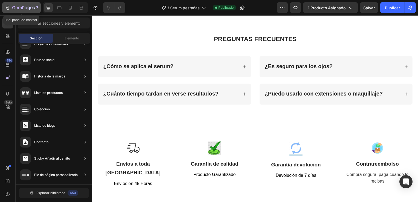
click at [10, 9] on icon "button" at bounding box center [7, 7] width 5 height 5
